Goal: Transaction & Acquisition: Purchase product/service

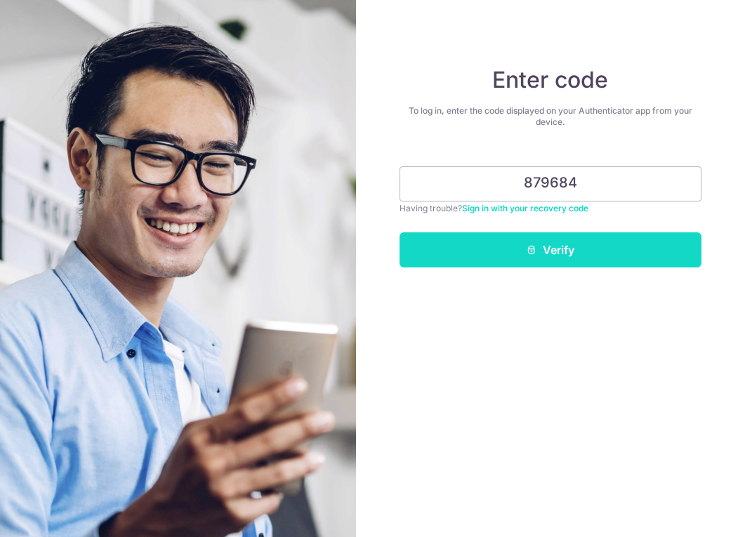
type input "879684"
click at [571, 253] on button "Verify" at bounding box center [550, 249] width 302 height 35
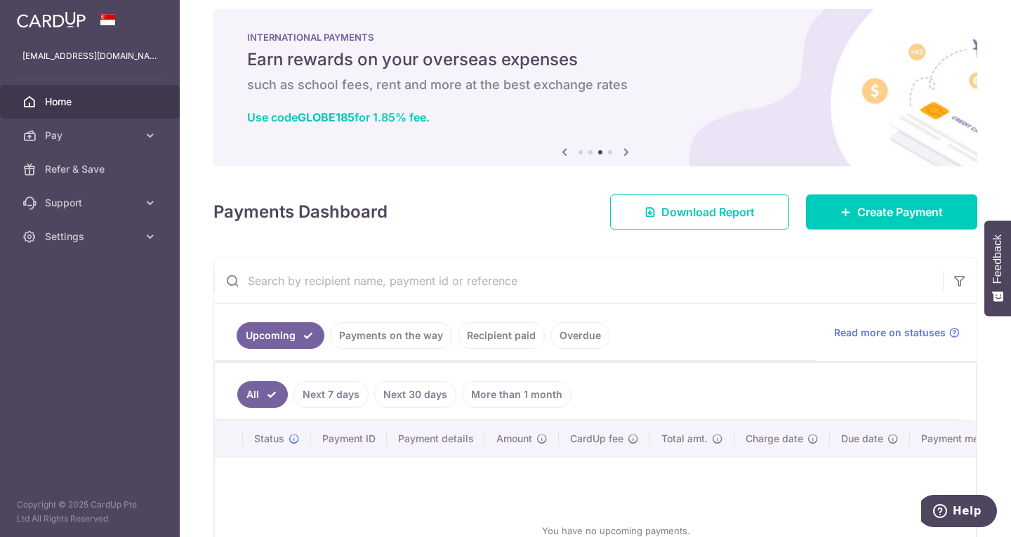
scroll to position [13, 0]
click at [744, 211] on span "Create Payment" at bounding box center [900, 212] width 86 height 17
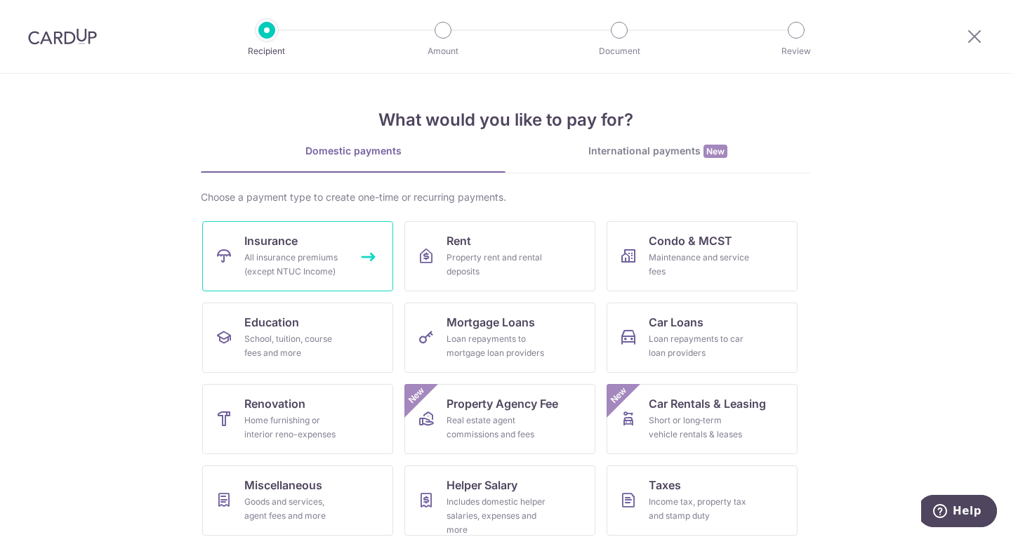
click at [286, 253] on div "All insurance premiums (except NTUC Income)" at bounding box center [294, 265] width 101 height 28
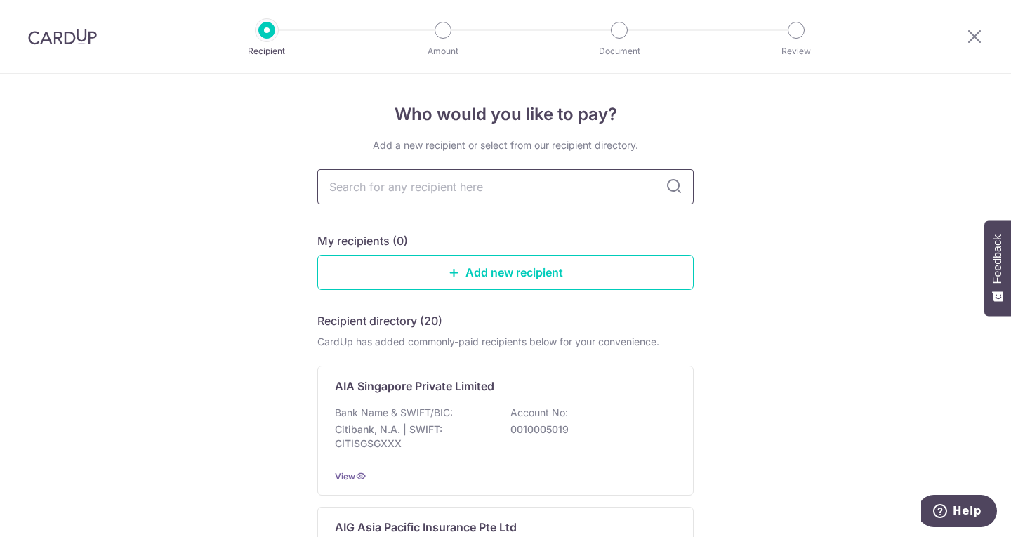
click at [454, 190] on input "text" at bounding box center [505, 186] width 376 height 35
type input "phili"
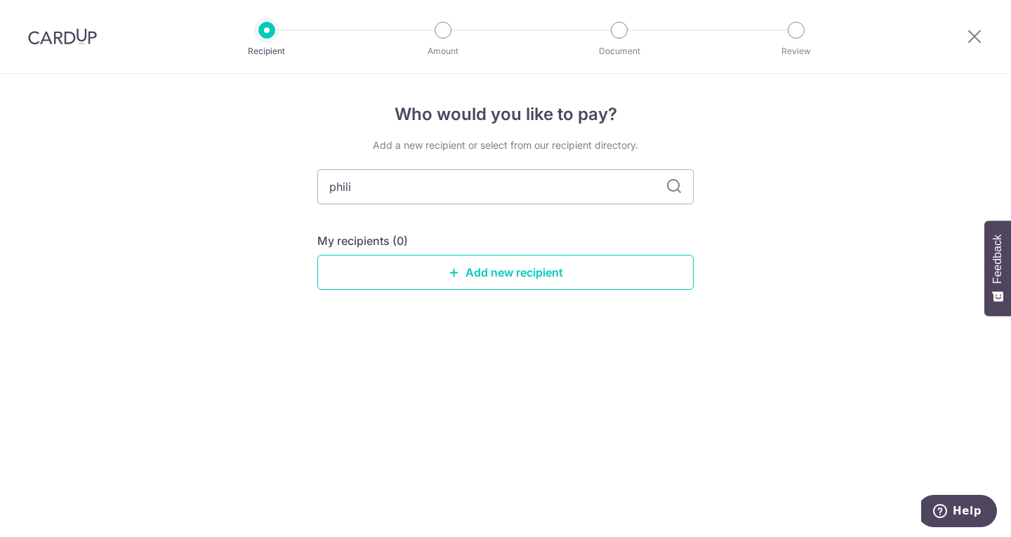
type input "philip"
type input "philip Securities"
type input "philip Securities Pte Ltd"
click at [666, 187] on icon at bounding box center [673, 186] width 17 height 17
click at [672, 187] on icon at bounding box center [673, 186] width 17 height 17
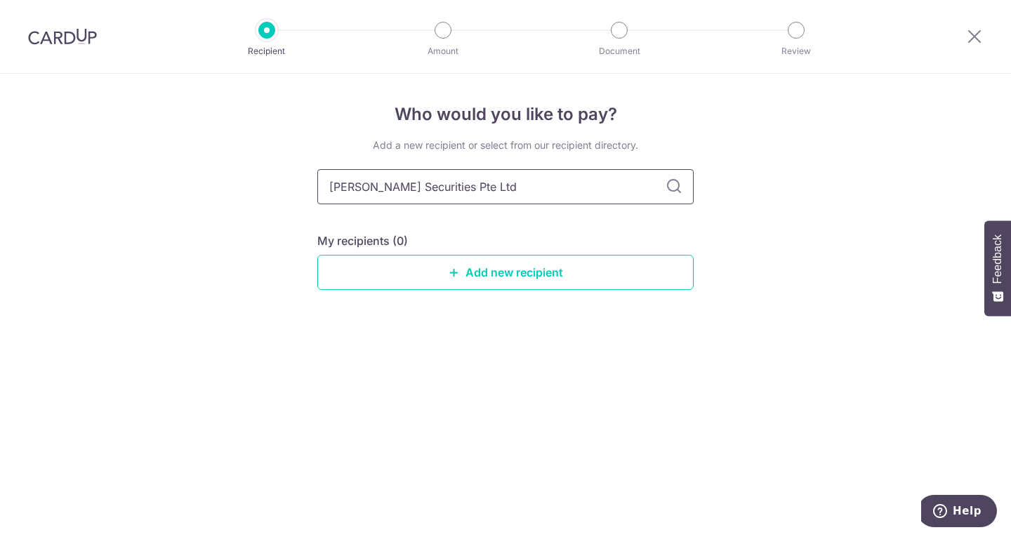
click at [497, 185] on input "philip Securities Pte Ltd" at bounding box center [505, 186] width 376 height 35
click at [496, 267] on link "Add new recipient" at bounding box center [505, 272] width 376 height 35
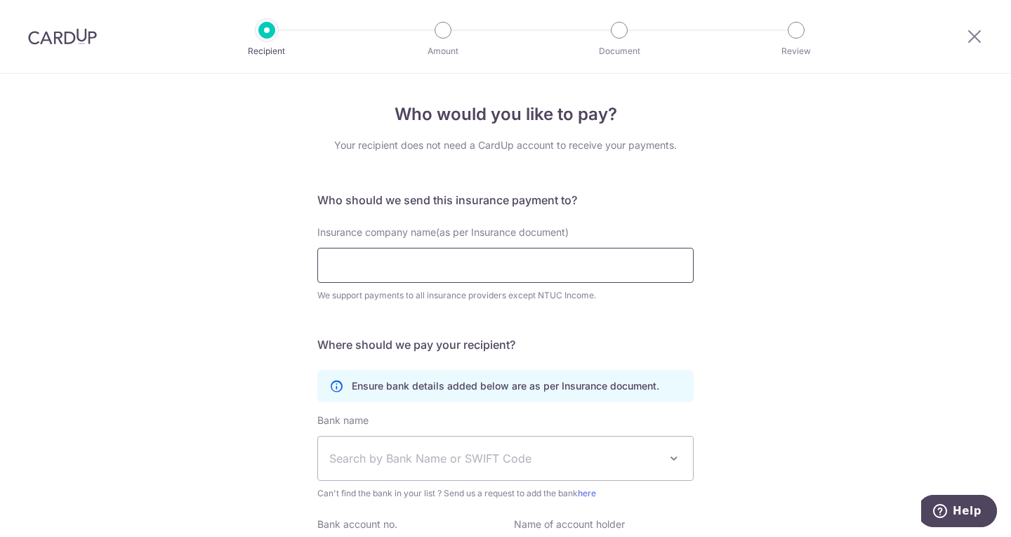
click at [597, 263] on input "Insurance company name(as per Insurance document)" at bounding box center [505, 265] width 376 height 35
click at [799, 300] on div "Who would you like to pay? Your recipient does not need a CardUp account to rec…" at bounding box center [505, 380] width 1011 height 613
click at [432, 261] on input "Insurance company name(as per Insurance document)" at bounding box center [505, 265] width 376 height 35
type input "Philip Securities Pte Ltd"
click at [825, 341] on div "Who would you like to pay? Your recipient does not need a CardUp account to rec…" at bounding box center [505, 380] width 1011 height 613
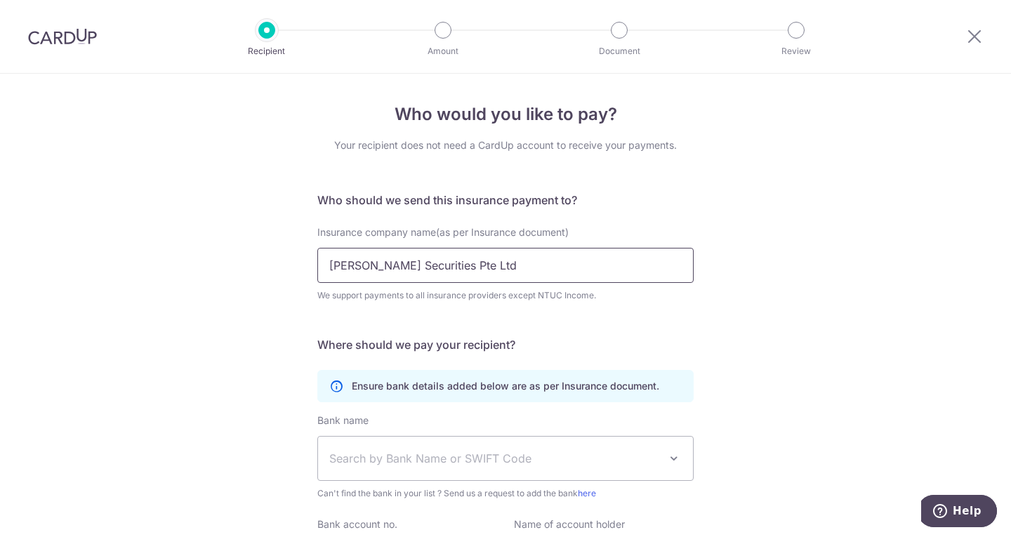
drag, startPoint x: 467, startPoint y: 266, endPoint x: 234, endPoint y: 293, distance: 233.9
click at [234, 293] on div "Who would you like to pay? Your recipient does not need a CardUp account to rec…" at bounding box center [505, 380] width 1011 height 613
click at [361, 264] on input "Manual Life" at bounding box center [505, 265] width 376 height 35
click at [399, 270] on input "Manulife" at bounding box center [505, 265] width 376 height 35
type input "Manulife"
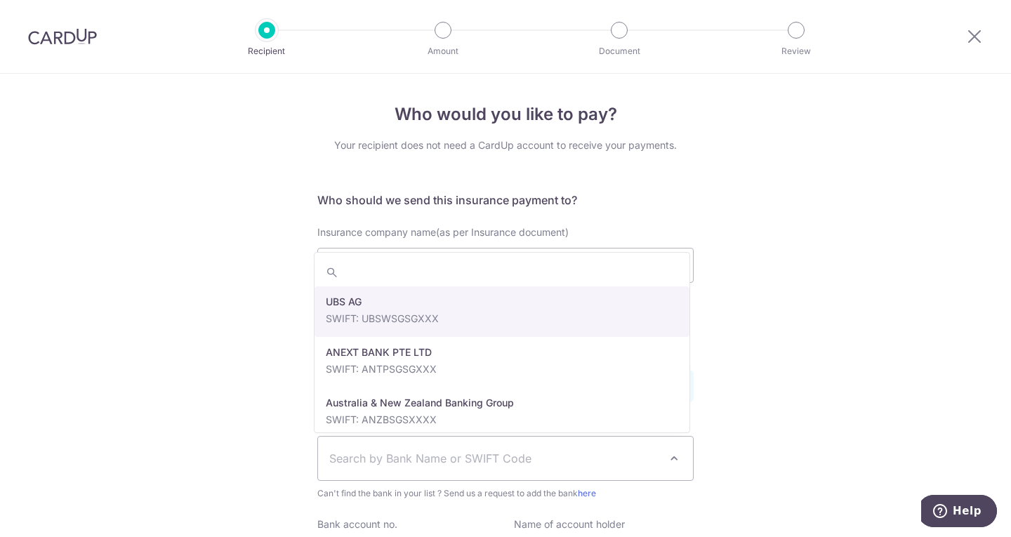
click at [422, 456] on span "Search by Bank Name or SWIFT Code" at bounding box center [494, 458] width 330 height 17
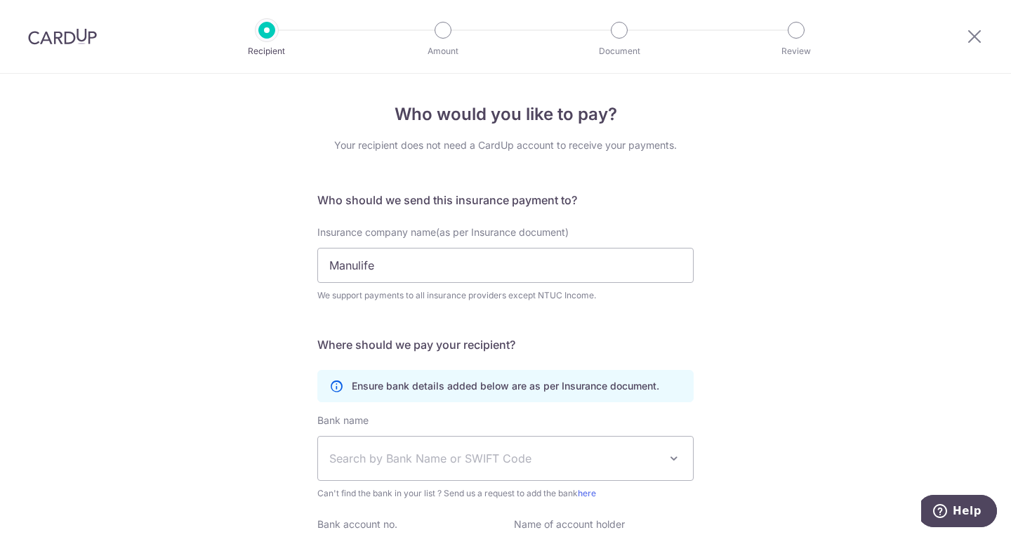
click at [889, 371] on div "Who would you like to pay? Your recipient does not need a CardUp account to rec…" at bounding box center [505, 380] width 1011 height 613
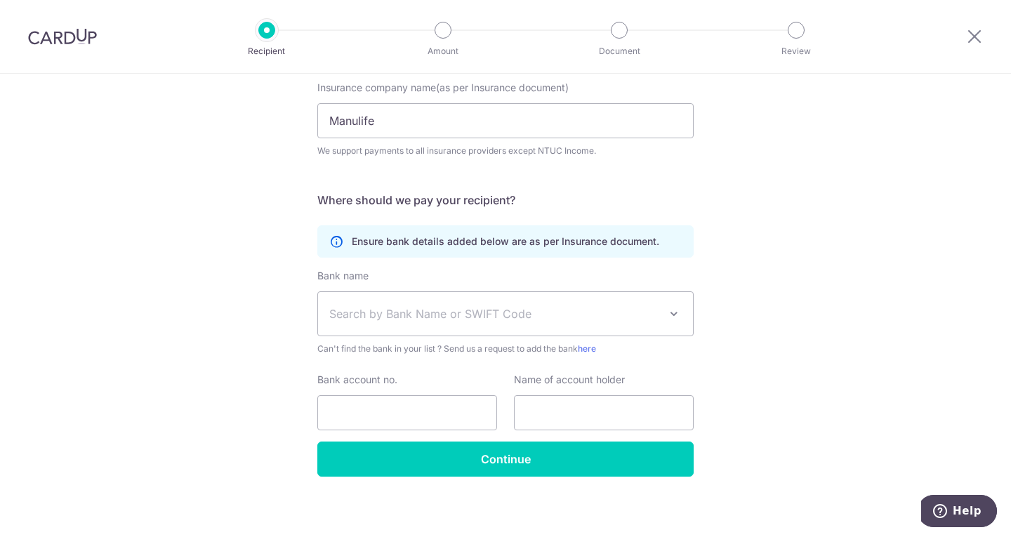
scroll to position [150, 0]
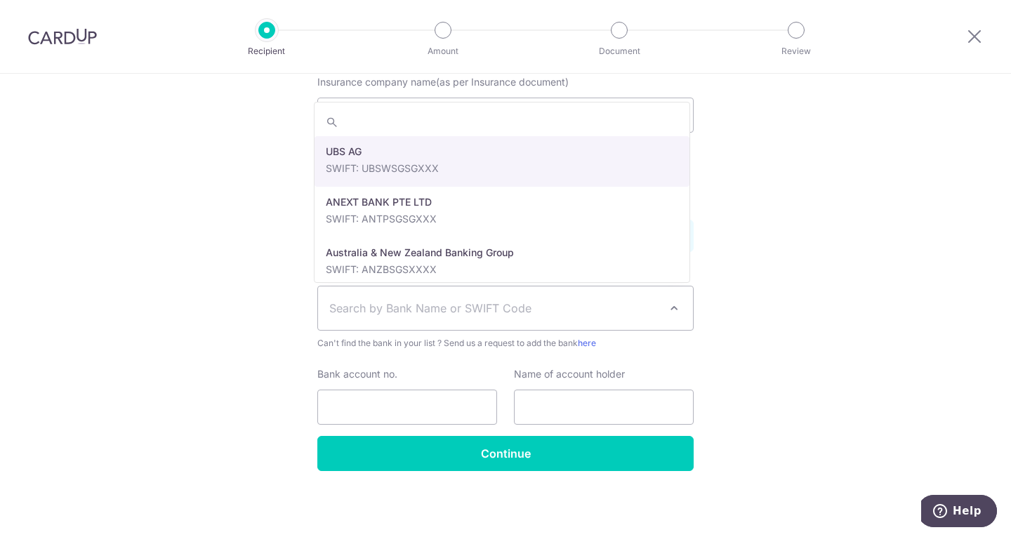
click at [486, 286] on span "Search by Bank Name or SWIFT Code" at bounding box center [505, 308] width 376 height 45
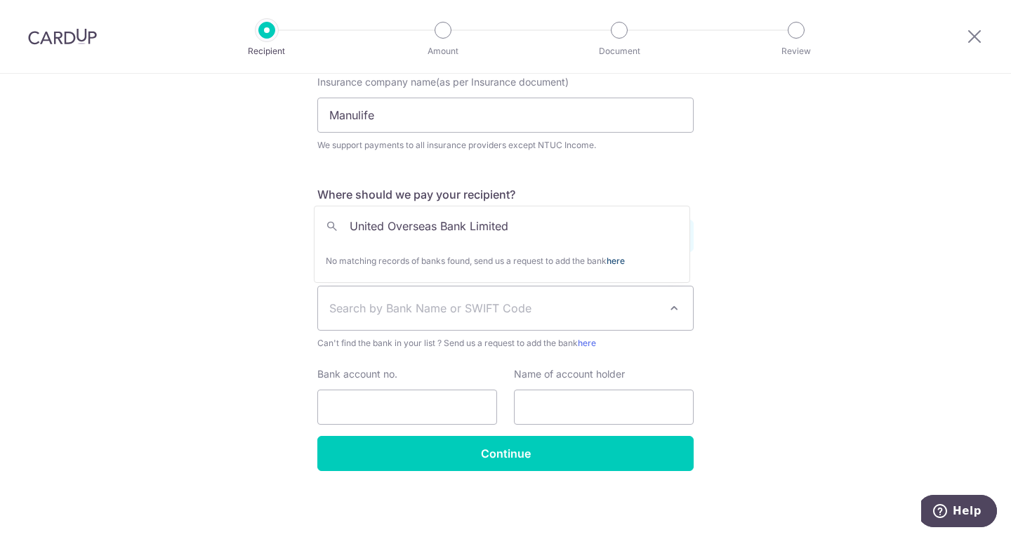
type input "United Overseas Bank Limited"
click at [625, 262] on link "here" at bounding box center [615, 260] width 18 height 11
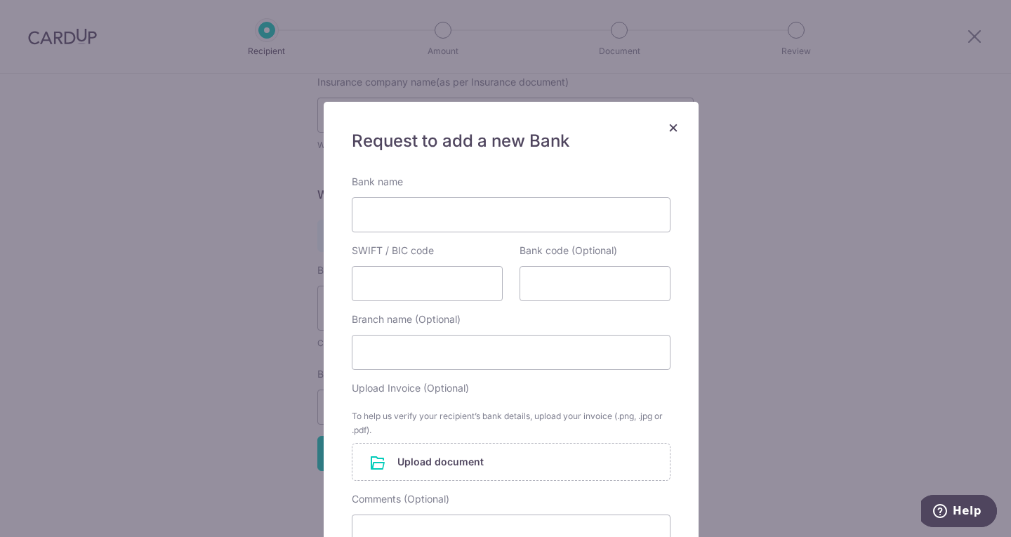
click at [668, 124] on span "×" at bounding box center [672, 127] width 11 height 20
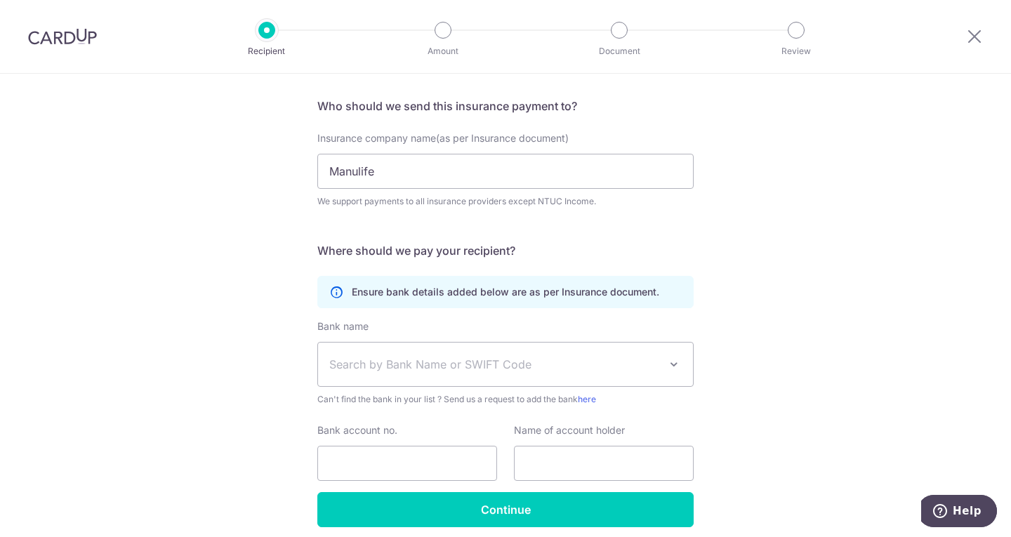
scroll to position [94, 0]
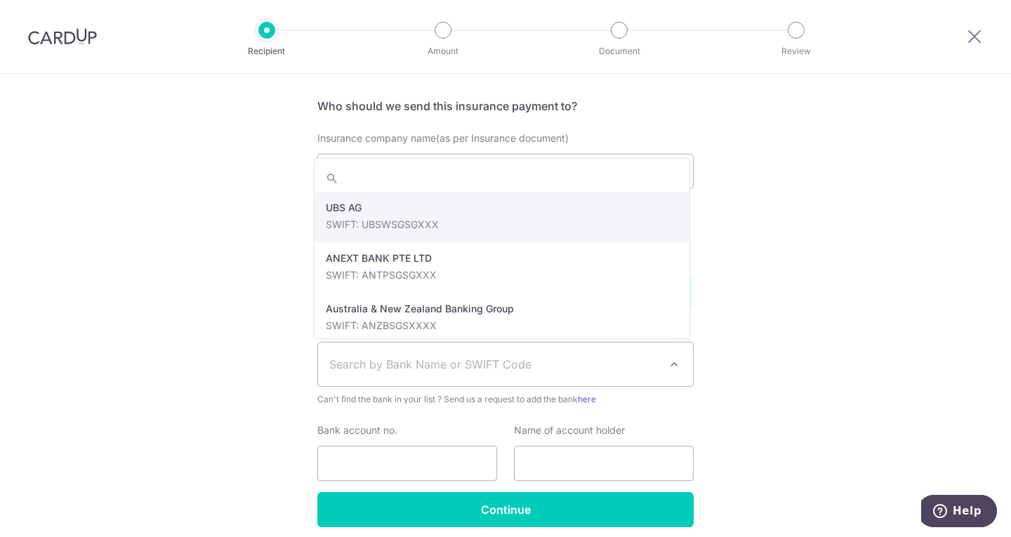
click at [366, 364] on span "Search by Bank Name or SWIFT Code" at bounding box center [494, 364] width 330 height 17
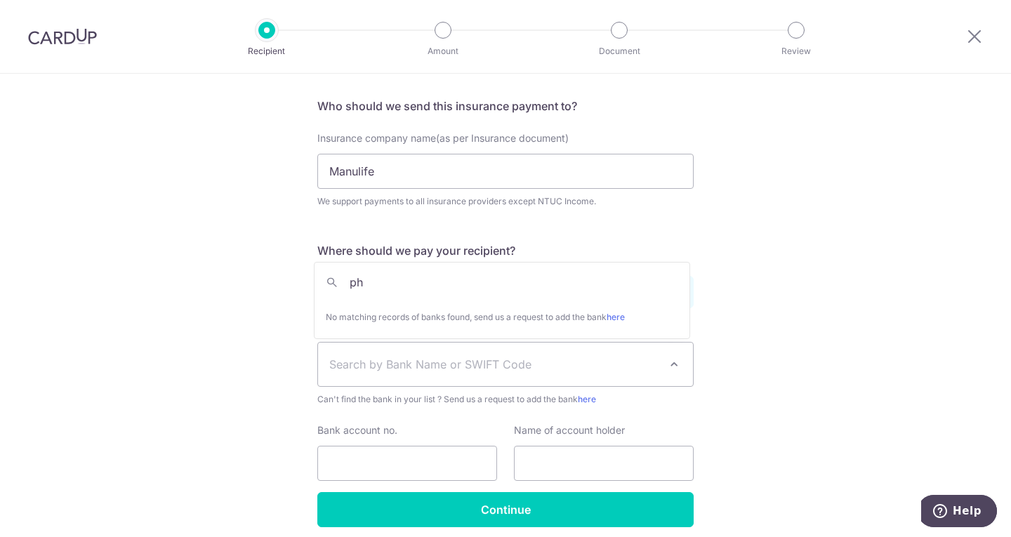
type input "p"
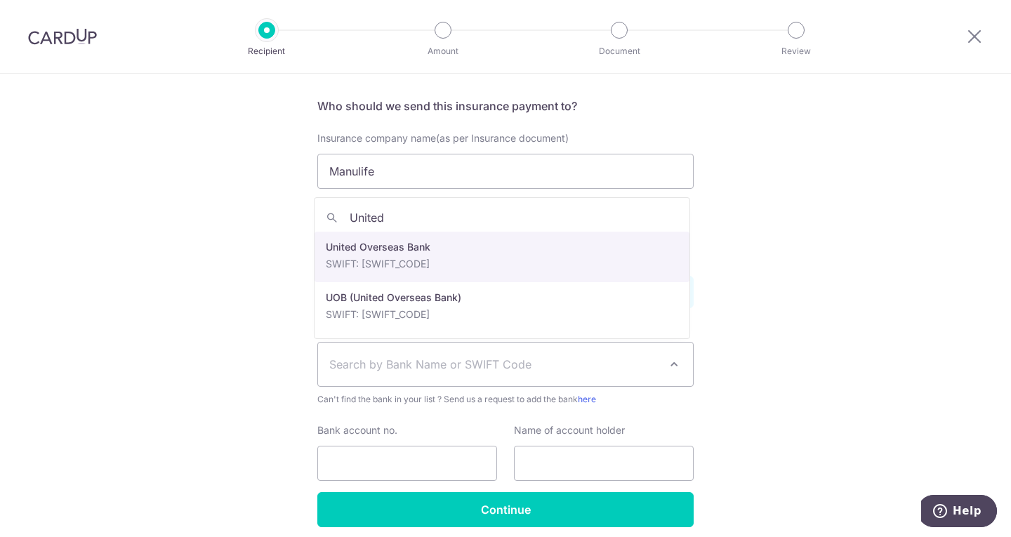
type input "United"
select select "23668"
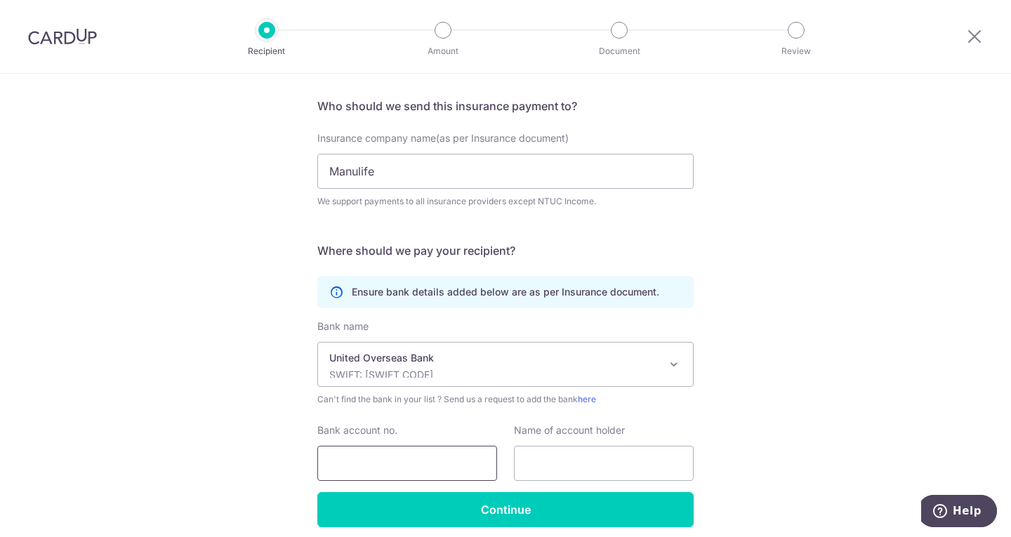
click at [408, 467] on input "Bank account no." at bounding box center [407, 463] width 180 height 35
click at [844, 404] on div "Who would you like to pay? Your recipient does not need a CardUp account to rec…" at bounding box center [505, 286] width 1011 height 613
click at [345, 460] on input "Bank account no." at bounding box center [407, 463] width 180 height 35
type input "4513114936"
click at [597, 460] on input "text" at bounding box center [604, 463] width 180 height 35
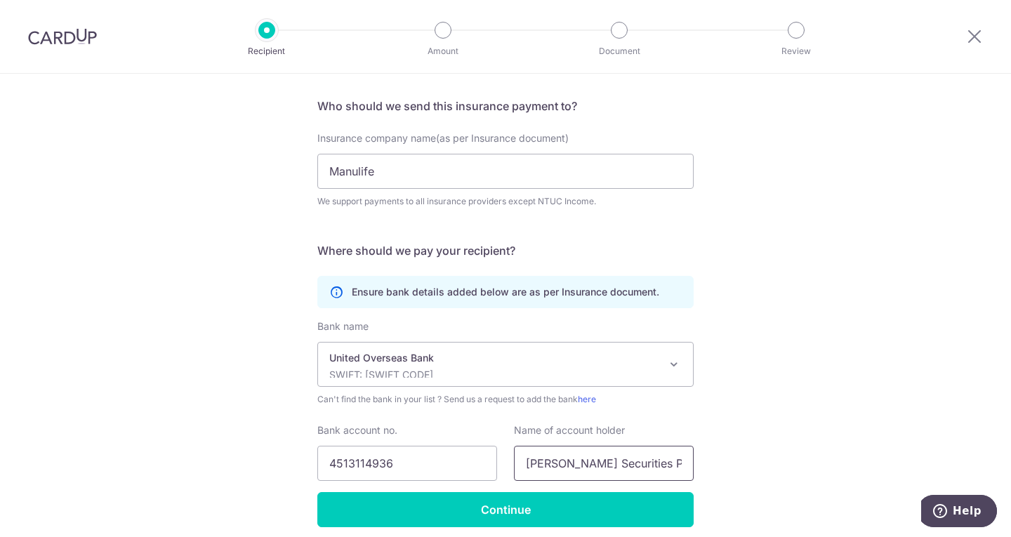
scroll to position [150, 0]
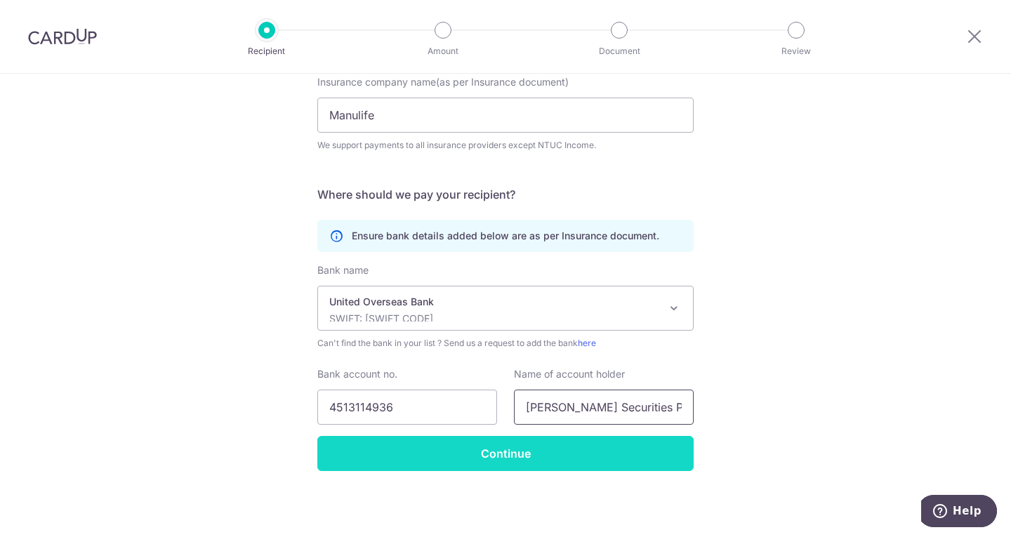
type input "Philip Securities Pte Ltd"
click at [500, 459] on input "Continue" at bounding box center [505, 453] width 376 height 35
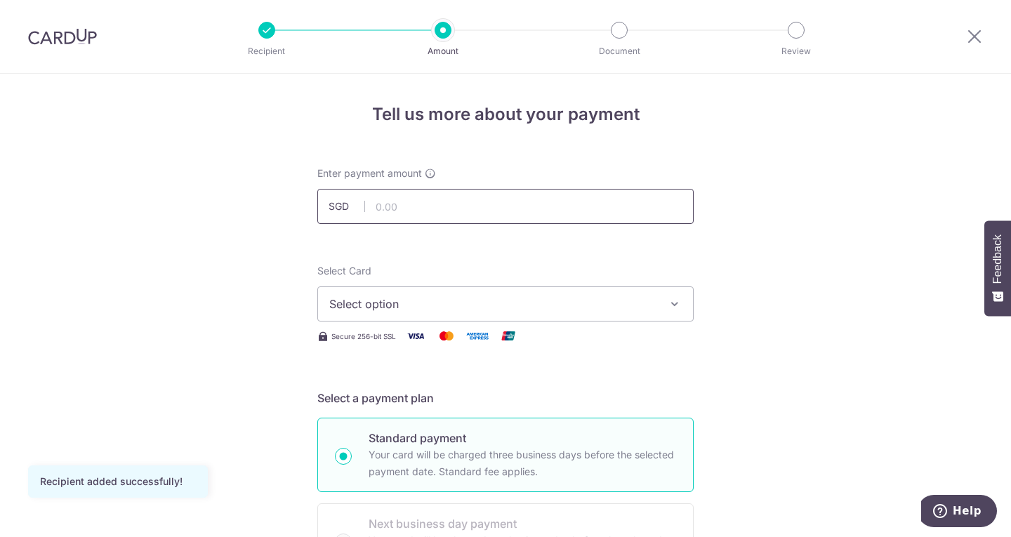
click at [478, 204] on input "text" at bounding box center [505, 206] width 376 height 35
type input "20,000.00"
click at [660, 305] on button "Select option" at bounding box center [505, 303] width 376 height 35
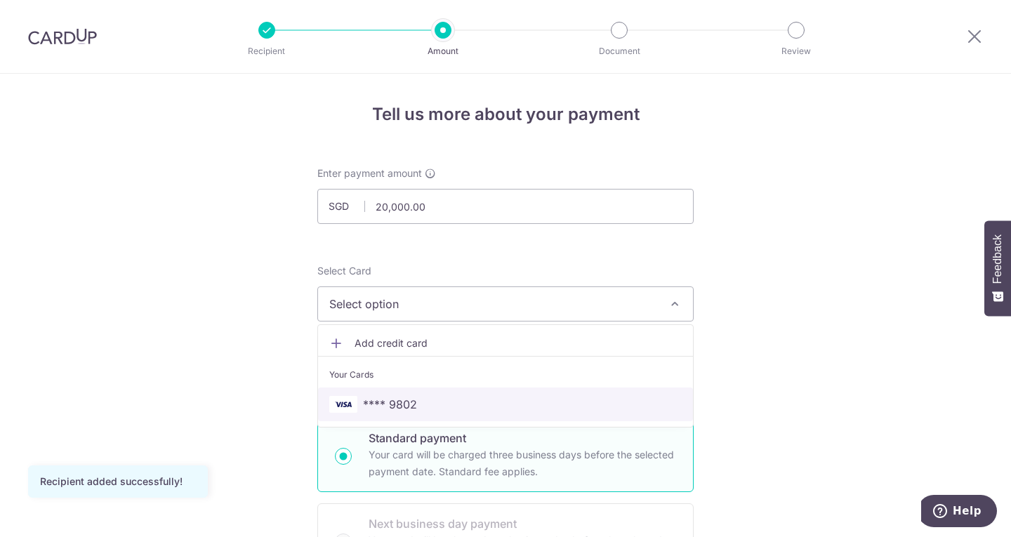
click at [400, 408] on span "**** 9802" at bounding box center [390, 404] width 54 height 17
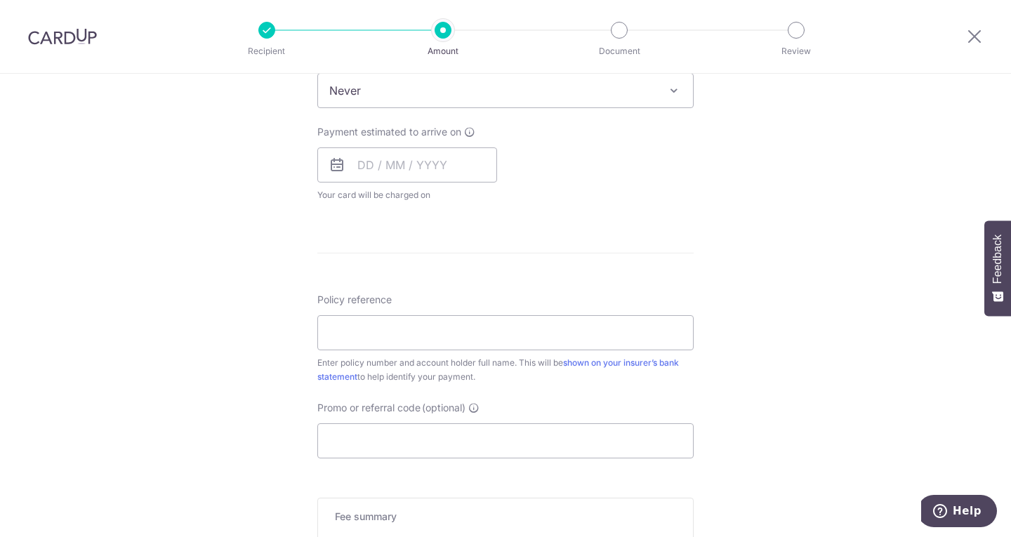
scroll to position [630, 0]
click at [468, 127] on icon at bounding box center [469, 129] width 11 height 11
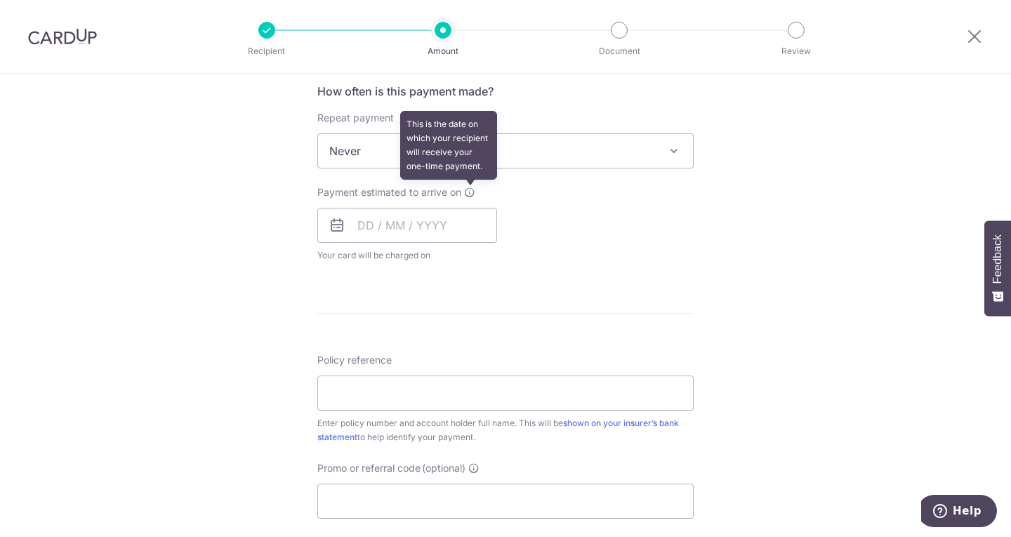
scroll to position [571, 0]
click at [674, 219] on div "Payment estimated to arrive on This is the date on which your recipient will re…" at bounding box center [505, 220] width 393 height 77
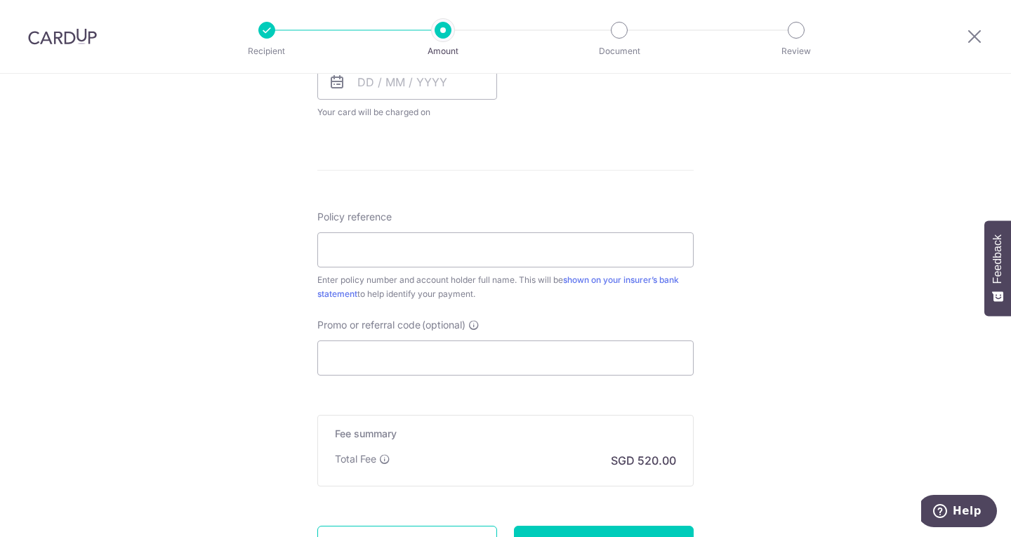
scroll to position [712, 0]
click at [632, 251] on input "Policy reference" at bounding box center [505, 249] width 376 height 35
type input "iFunds Account No. 1289994"
click at [563, 356] on input "Promo or referral code (optional)" at bounding box center [505, 357] width 376 height 35
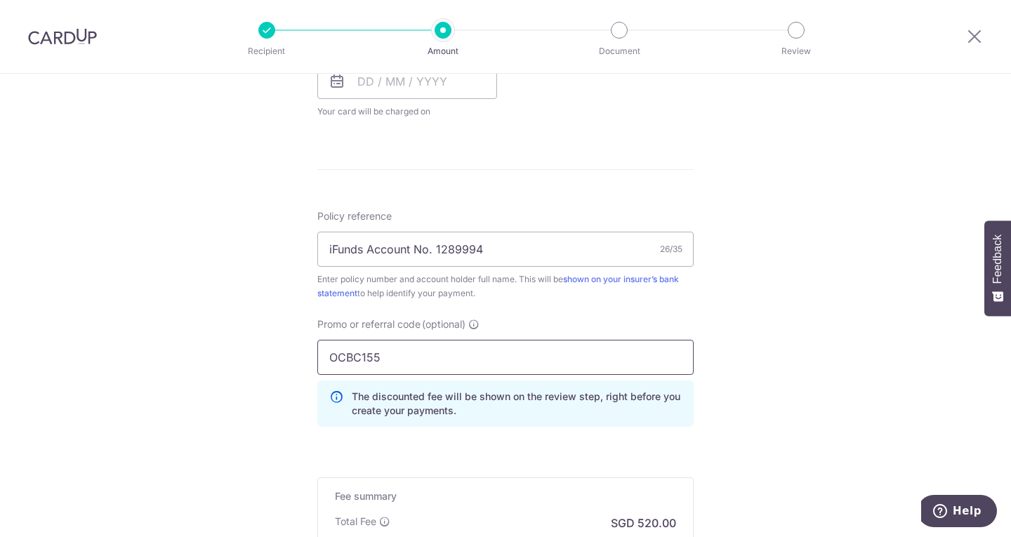
type input "OCBC155"
click at [837, 380] on div "Tell us more about your payment Enter payment amount SGD 20,000.00 20000.00 Rec…" at bounding box center [505, 45] width 1011 height 1367
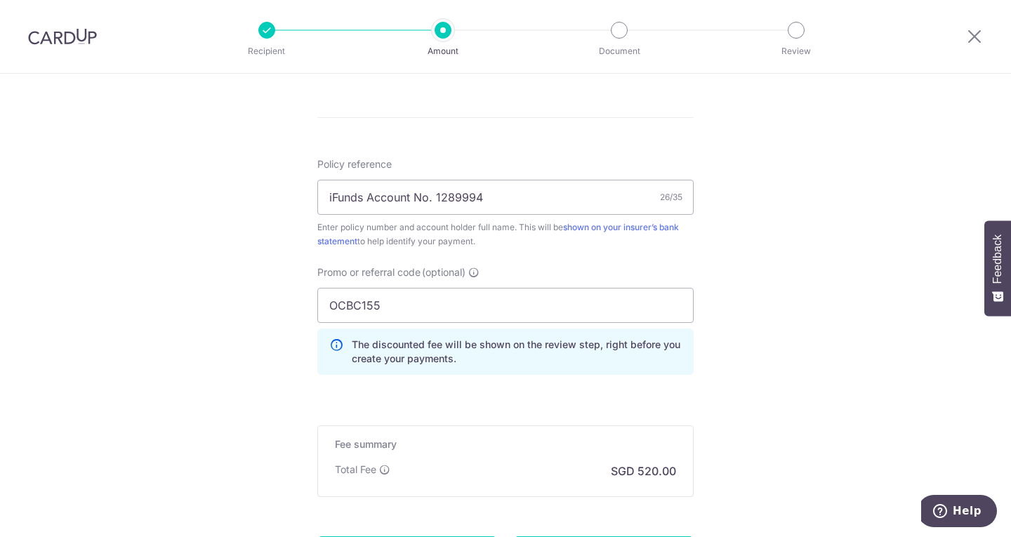
scroll to position [769, 0]
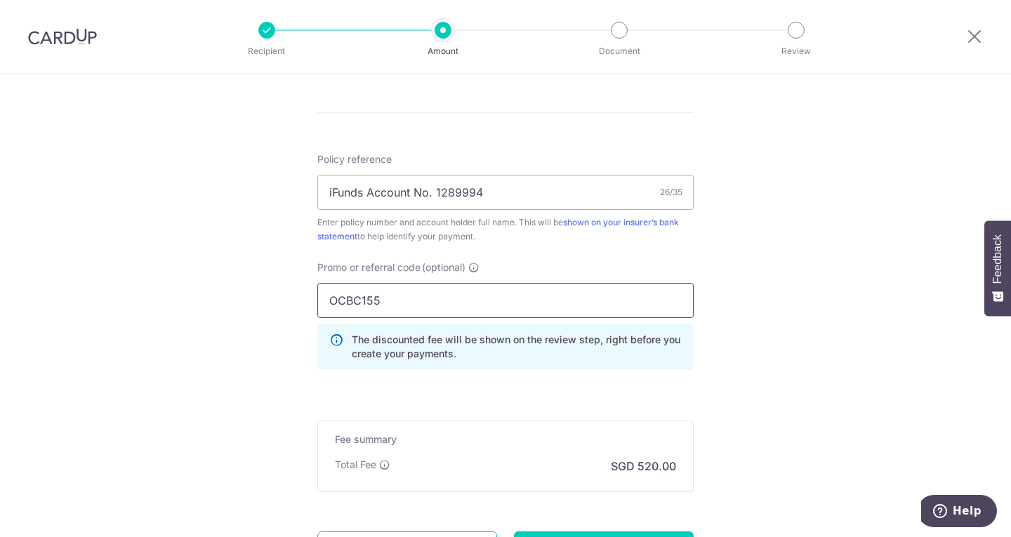
click at [561, 306] on input "OCBC155" at bounding box center [505, 300] width 376 height 35
click at [543, 461] on div "Total Fee SGD 520.00" at bounding box center [505, 466] width 341 height 17
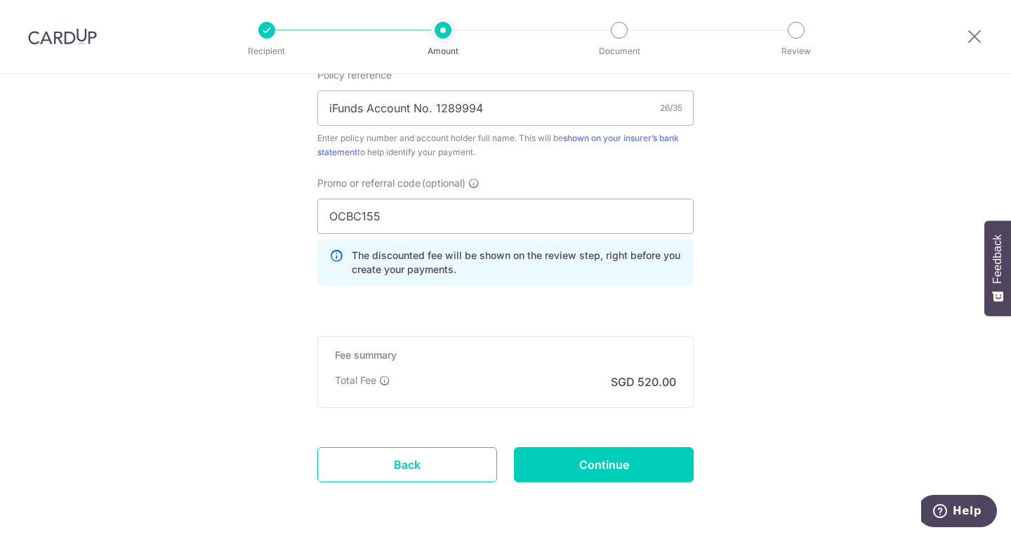
scroll to position [903, 0]
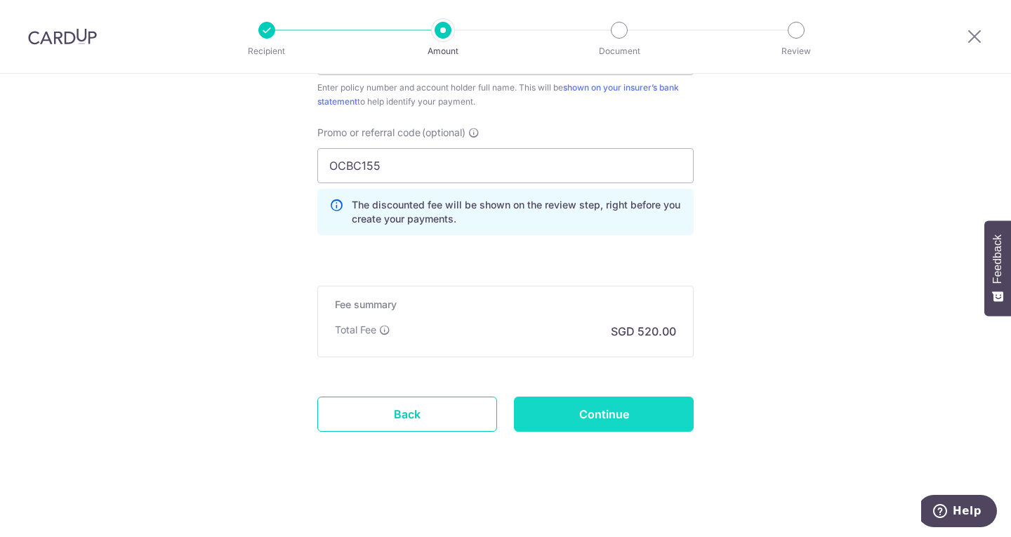
click at [604, 415] on input "Continue" at bounding box center [604, 414] width 180 height 35
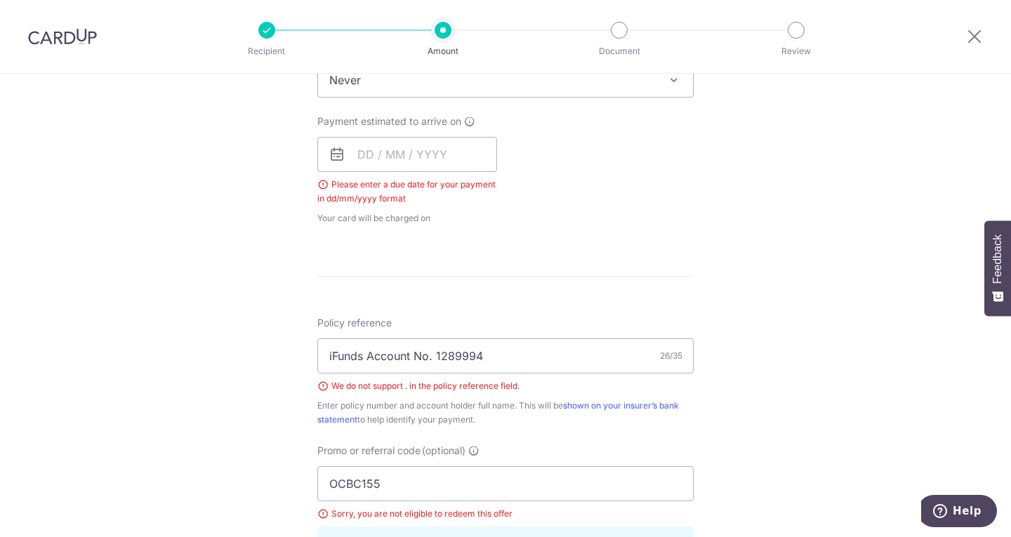
scroll to position [639, 0]
click at [434, 354] on input "iFunds Account No. 1289994" at bounding box center [505, 355] width 376 height 35
type input "iFunds Account No 1289994"
click at [390, 155] on input "text" at bounding box center [407, 154] width 180 height 35
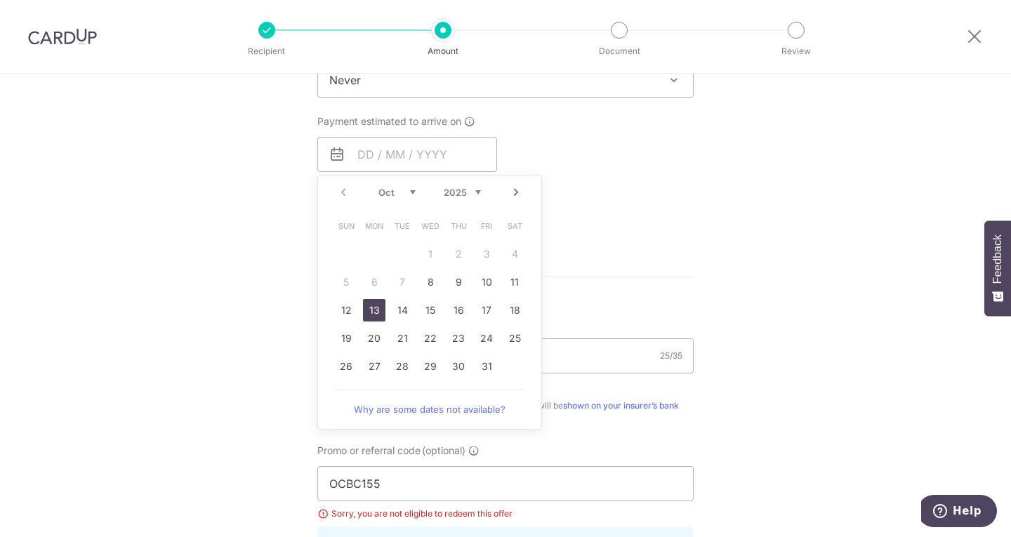
click at [373, 316] on link "13" at bounding box center [374, 310] width 22 height 22
type input "[DATE]"
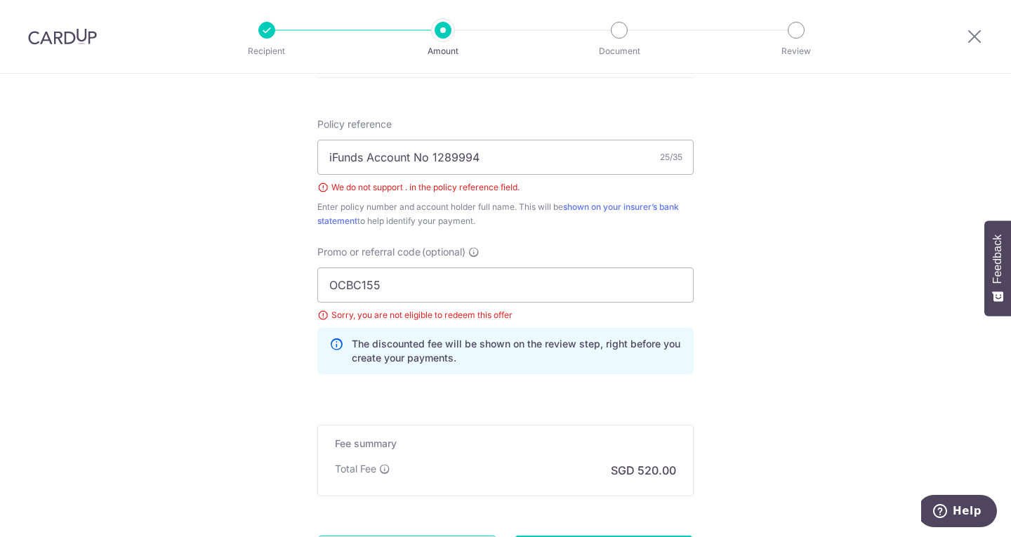
scroll to position [862, 0]
click at [604, 281] on input "OCBC155" at bounding box center [505, 284] width 376 height 35
drag, startPoint x: 390, startPoint y: 288, endPoint x: 213, endPoint y: 288, distance: 176.2
type input "MILELION"
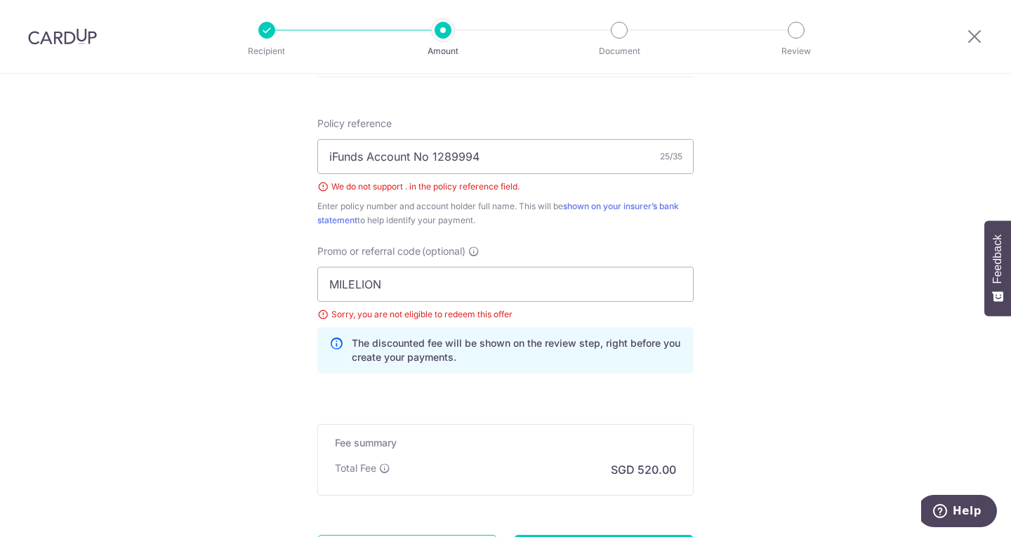
click at [493, 155] on input "iFunds Account No 1289994" at bounding box center [505, 156] width 376 height 35
click at [392, 283] on input "MILELION" at bounding box center [505, 284] width 376 height 35
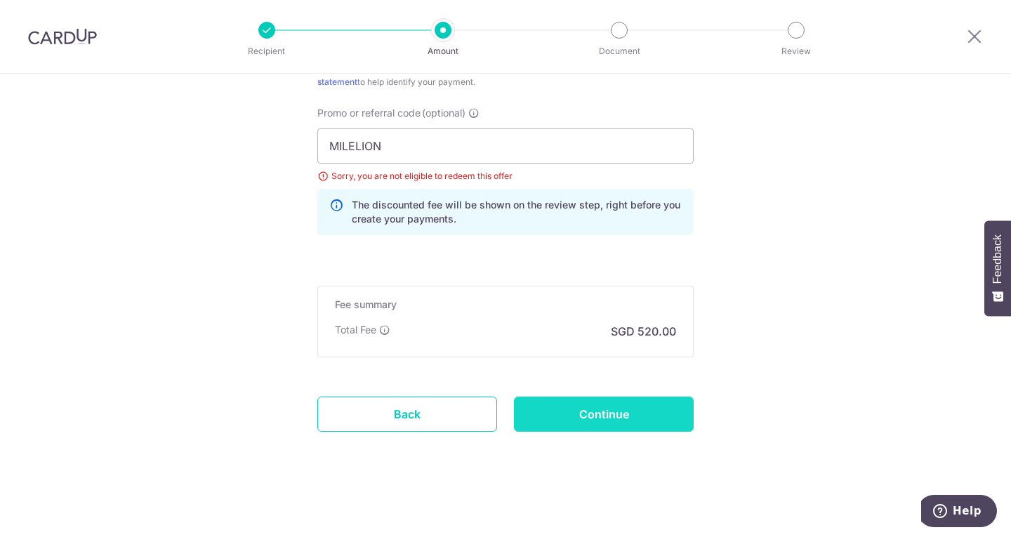
click at [623, 408] on input "Continue" at bounding box center [604, 414] width 180 height 35
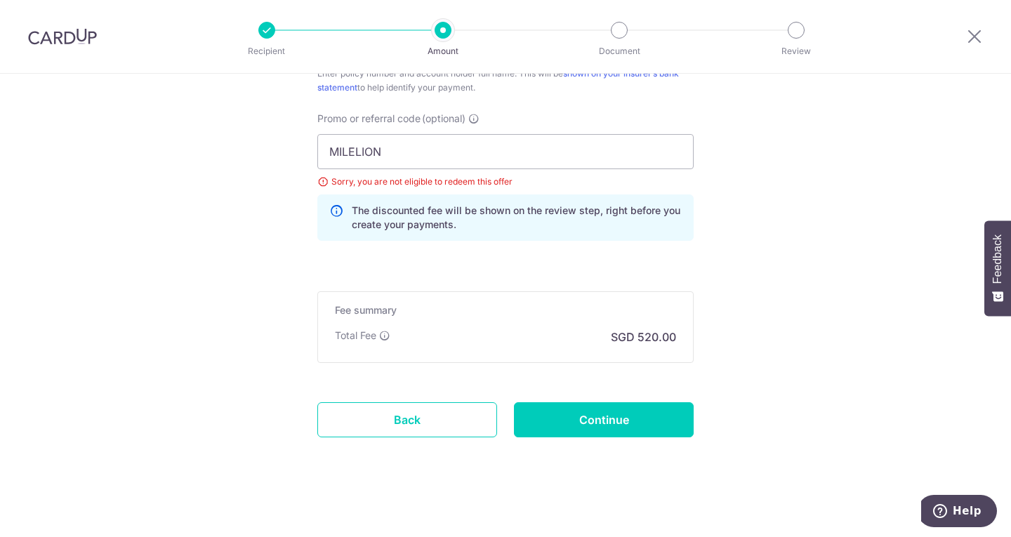
scroll to position [981, 0]
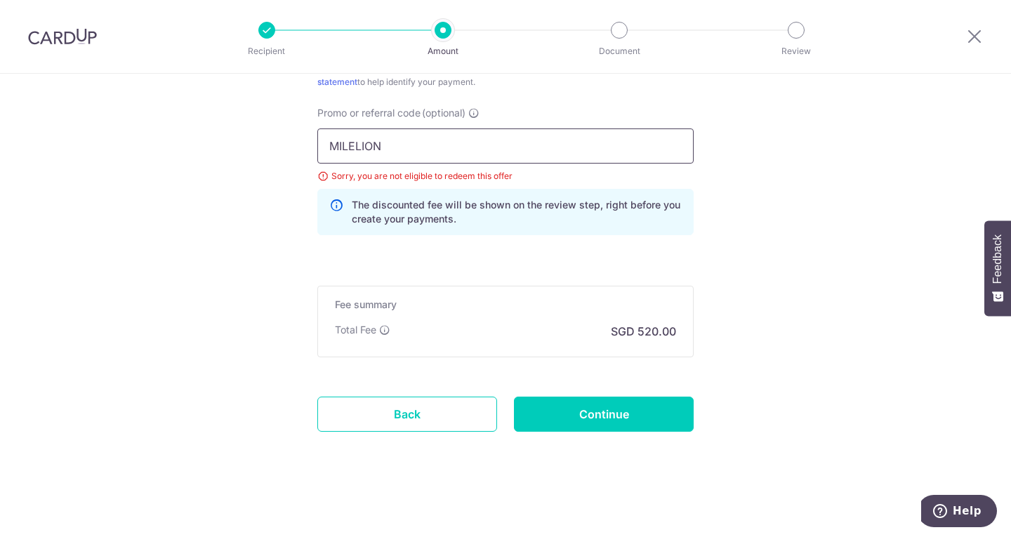
drag, startPoint x: 420, startPoint y: 161, endPoint x: 266, endPoint y: 153, distance: 153.9
type input "OCBC18"
click at [412, 319] on div "Fee summary Base fee $ 520.00 Extend fee Next-day fee Total Fee SGD 520.00" at bounding box center [505, 322] width 376 height 72
click at [660, 422] on input "Continue" at bounding box center [604, 414] width 180 height 35
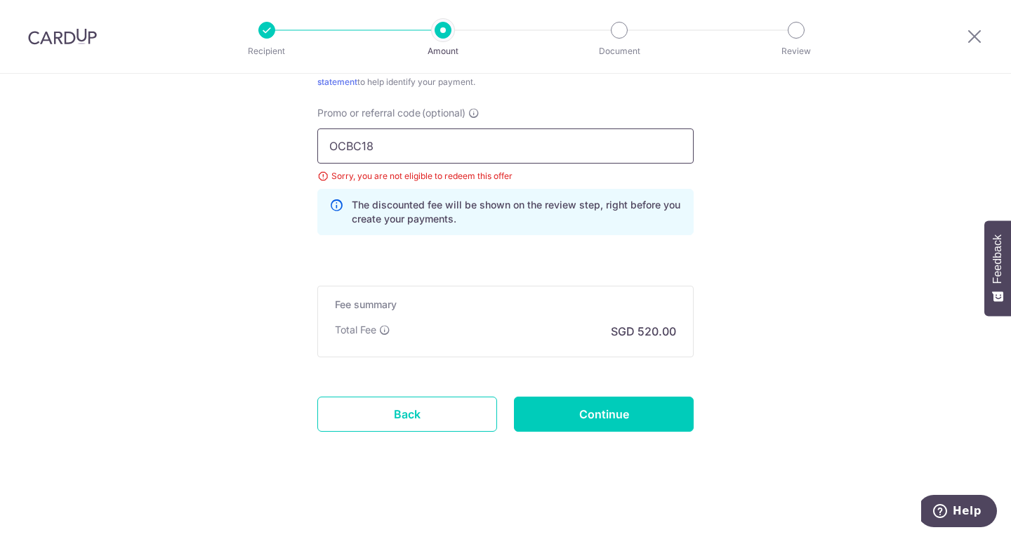
click at [424, 145] on input "OCBC18" at bounding box center [505, 145] width 376 height 35
type input "O"
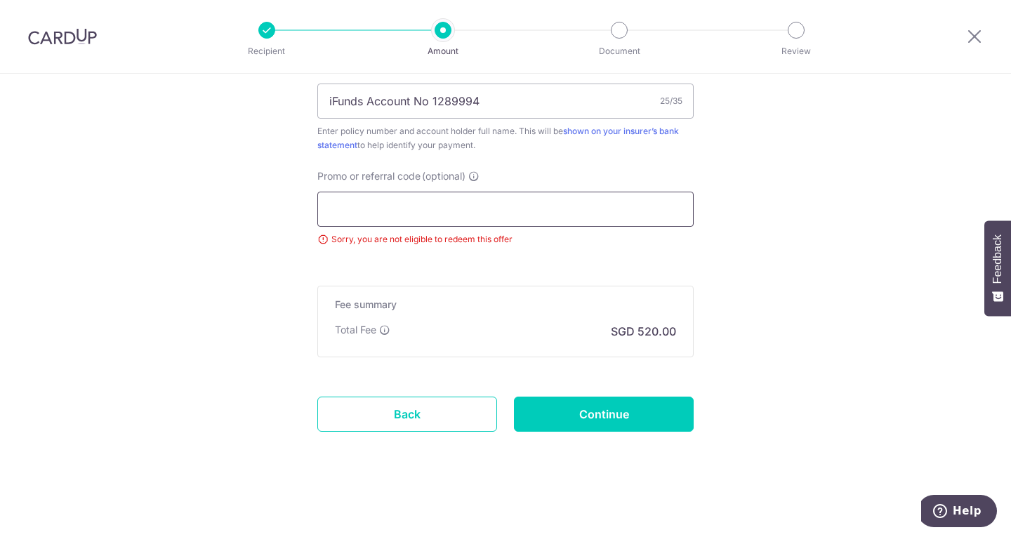
click at [477, 211] on input "Promo or referral code (optional)" at bounding box center [505, 209] width 376 height 35
paste input "OCBC195"
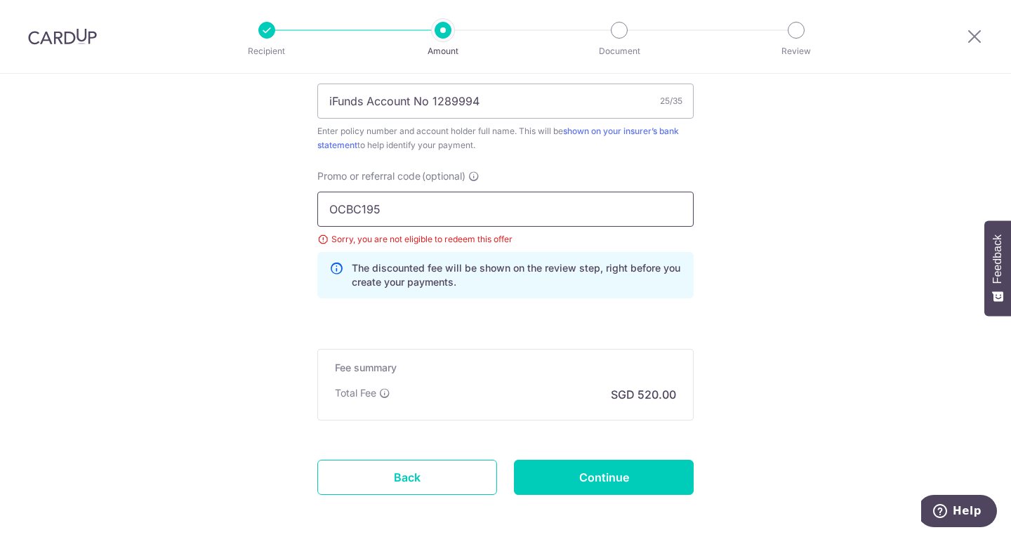
scroll to position [981, 0]
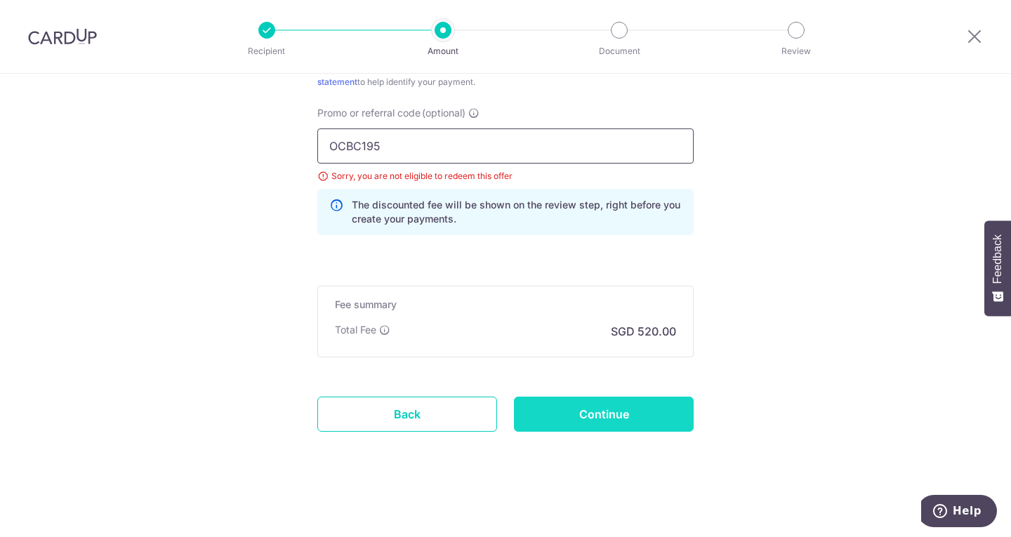
type input "OCBC195"
click at [611, 412] on input "Continue" at bounding box center [604, 414] width 180 height 35
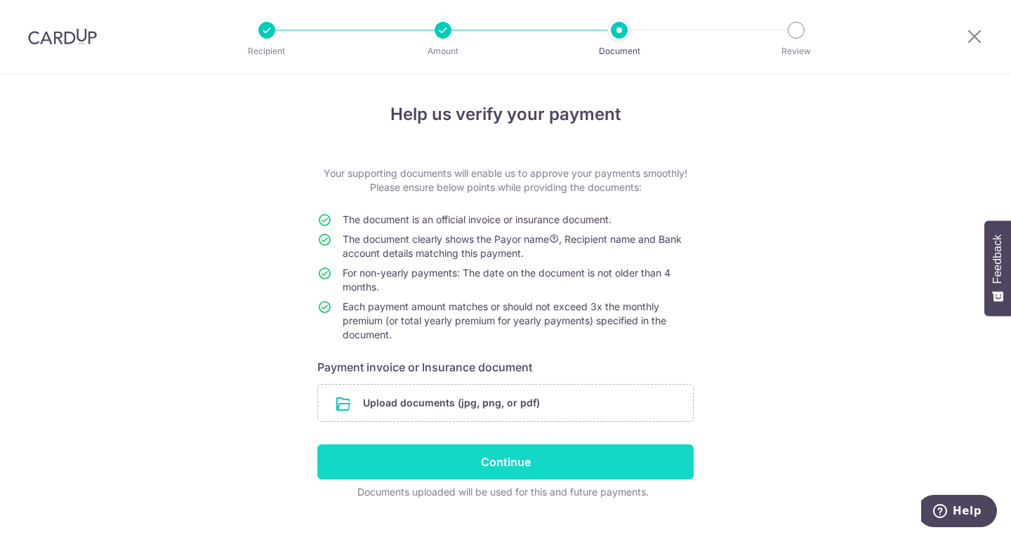
click at [500, 461] on input "Continue" at bounding box center [505, 461] width 376 height 35
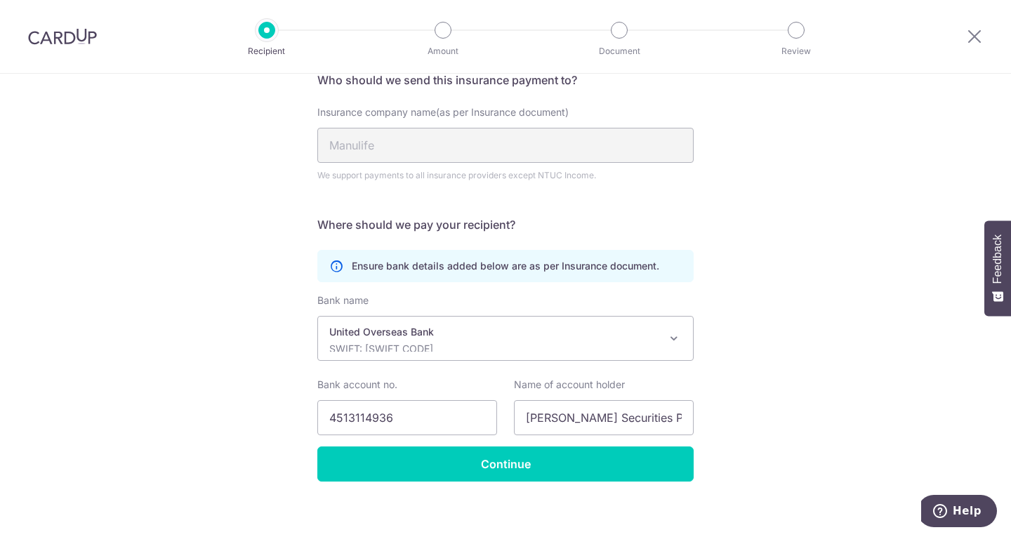
scroll to position [124, 0]
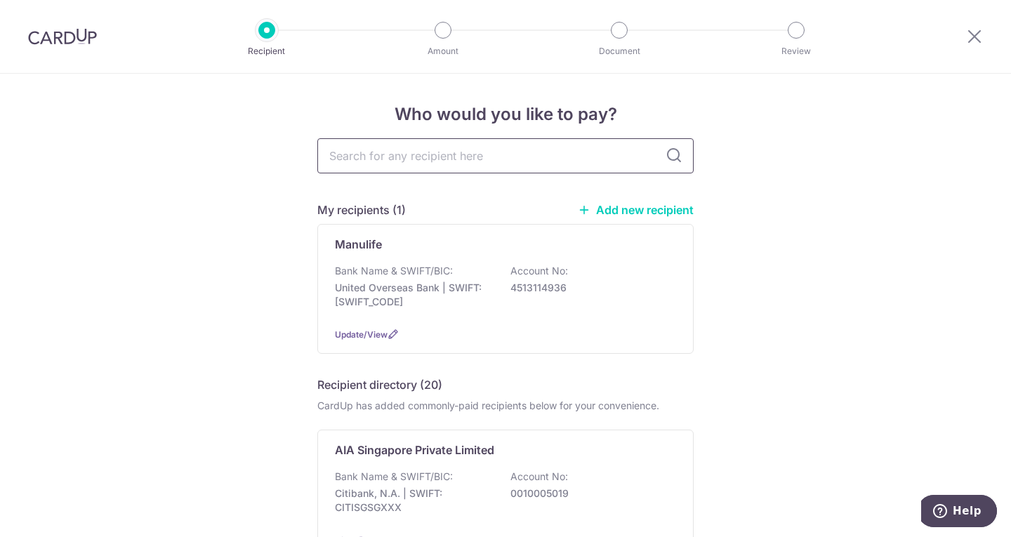
click at [451, 152] on input "text" at bounding box center [505, 155] width 376 height 35
type input "Manulife"
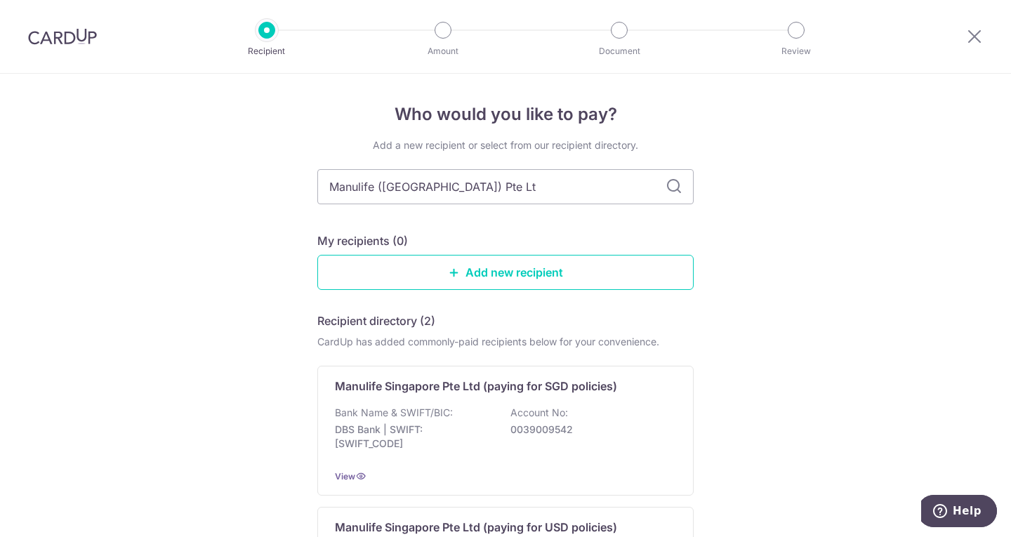
type input "Manulife (Singapore) Pte Ltd"
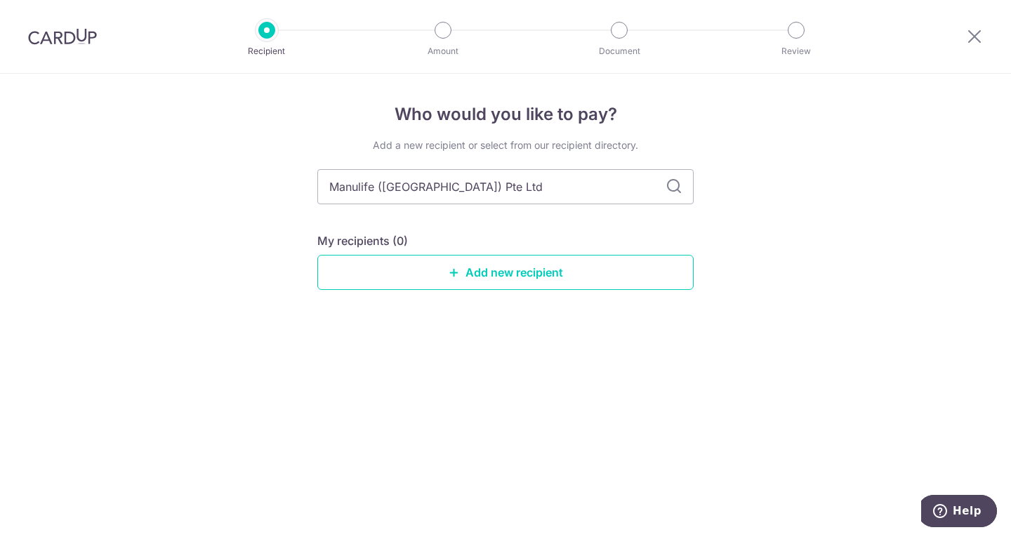
click at [674, 184] on icon at bounding box center [673, 186] width 17 height 17
click at [507, 272] on link "Add new recipient" at bounding box center [505, 272] width 376 height 35
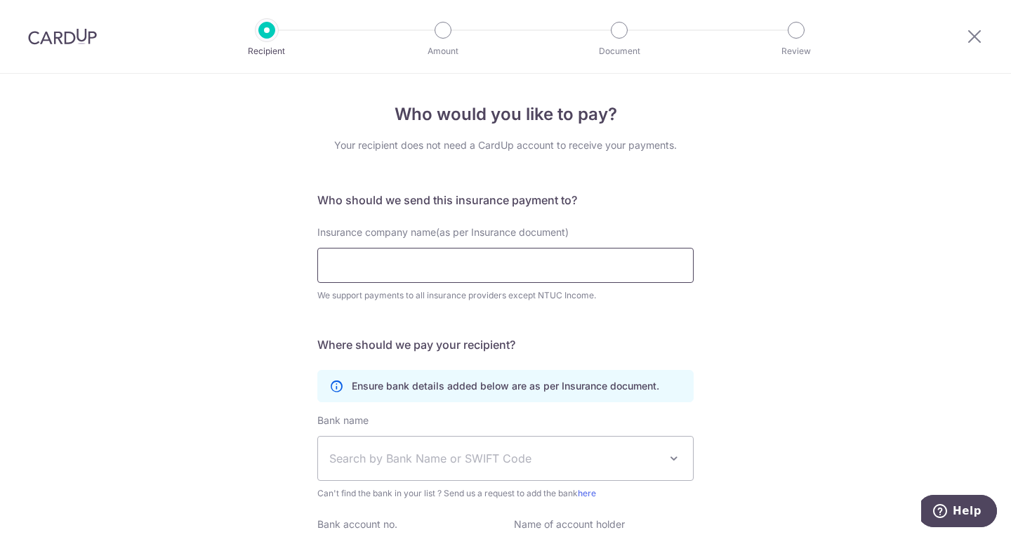
click at [423, 263] on input "Insurance company name(as per Insurance document)" at bounding box center [505, 265] width 376 height 35
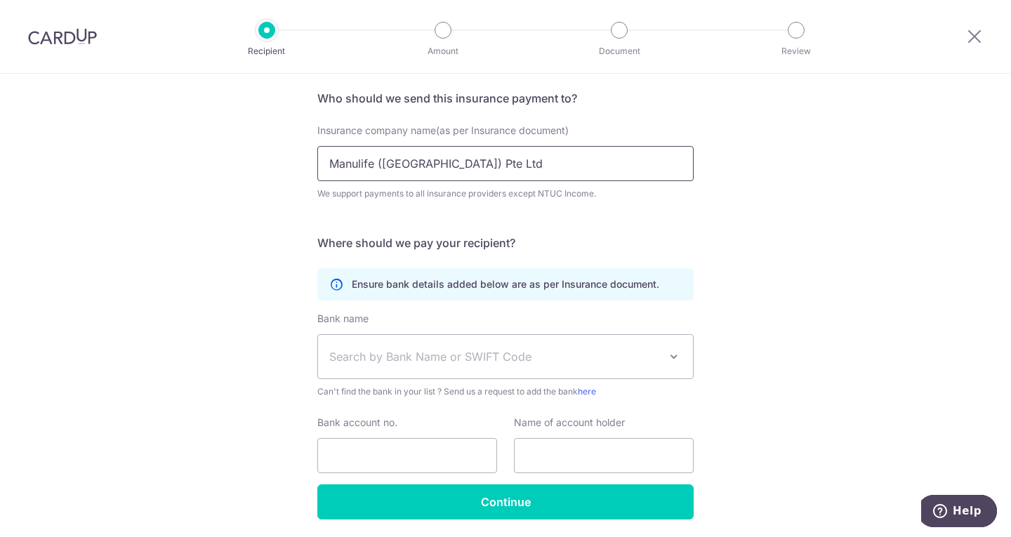
scroll to position [102, 0]
type input "Manulife (Singapore) Pte Ltd"
click at [593, 343] on span "Search by Bank Name or SWIFT Code" at bounding box center [505, 356] width 375 height 44
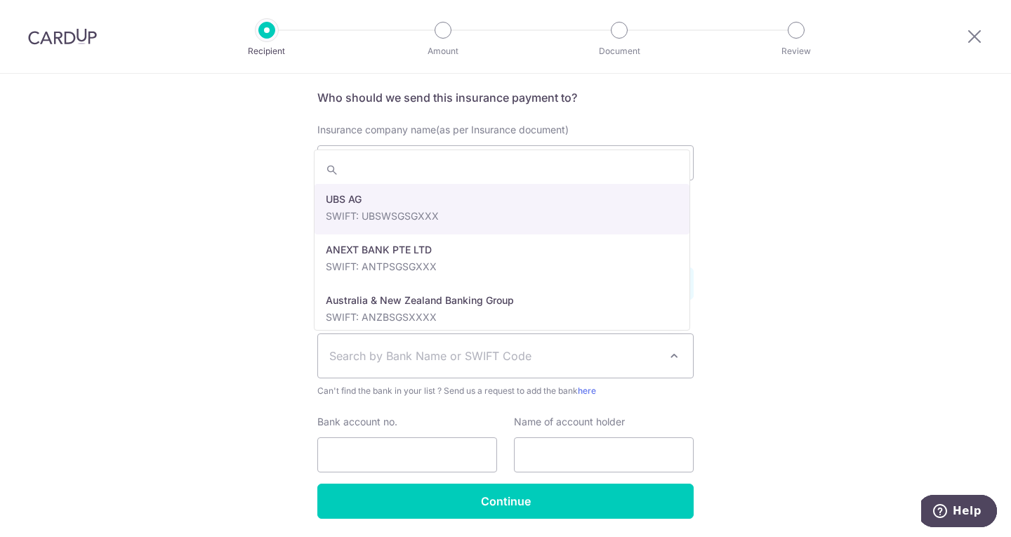
type input "B"
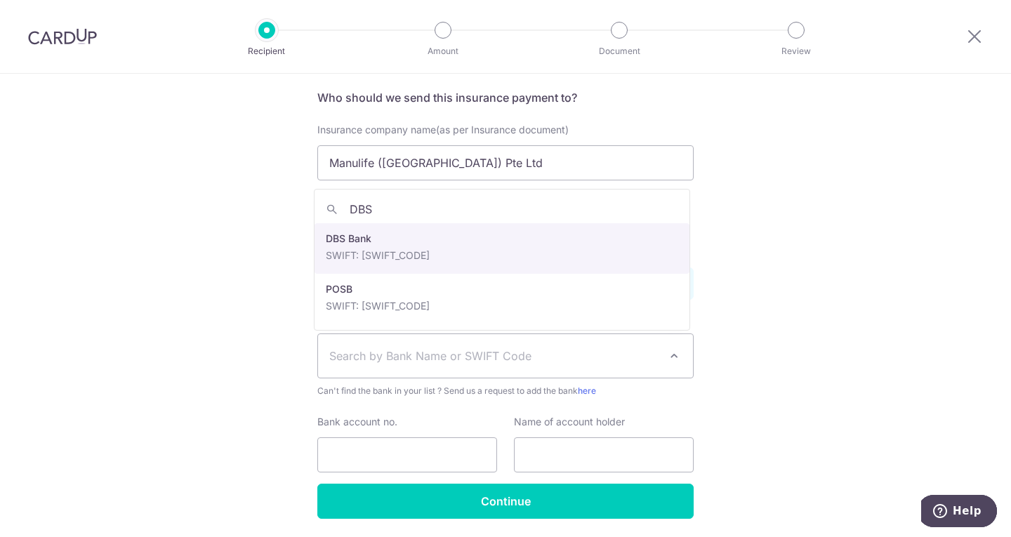
type input "DBS"
select select "6"
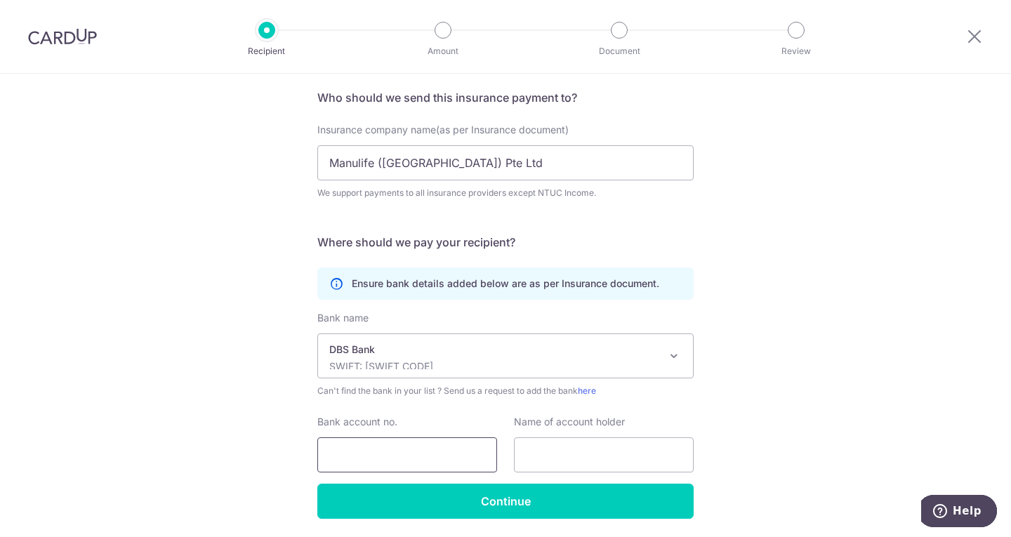
click at [374, 452] on input "Bank account no." at bounding box center [407, 454] width 180 height 35
type input "0039009542"
click at [595, 448] on input "text" at bounding box center [604, 454] width 180 height 35
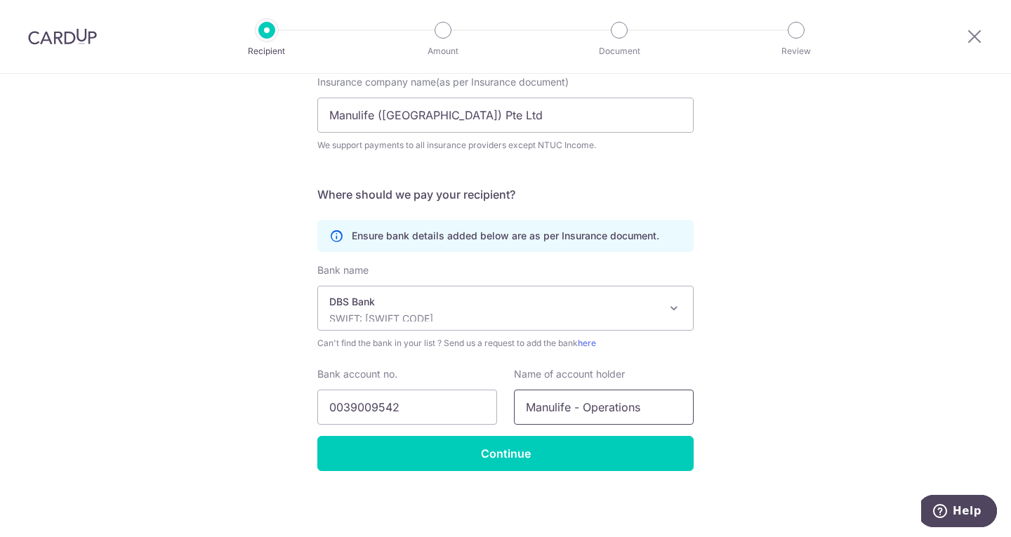
scroll to position [149, 0]
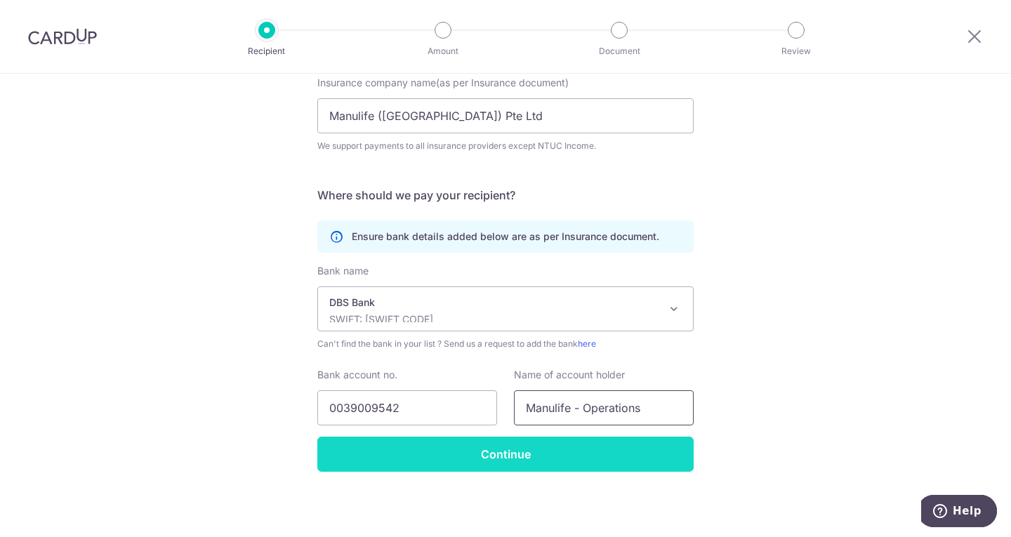
type input "Manulife - Operations"
click at [570, 452] on input "Continue" at bounding box center [505, 454] width 376 height 35
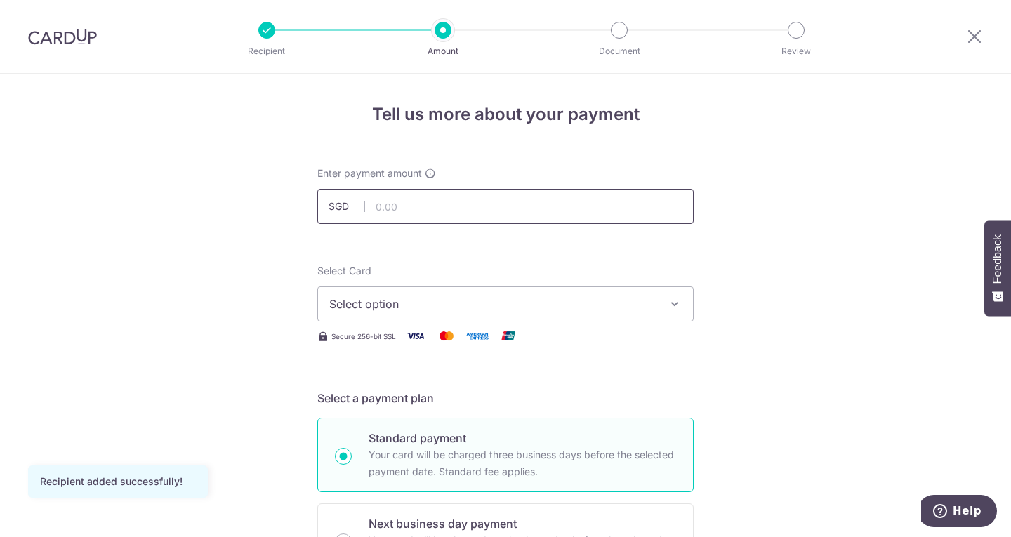
click at [466, 203] on input "text" at bounding box center [505, 206] width 376 height 35
click at [635, 307] on span "Select option" at bounding box center [492, 303] width 327 height 17
type input "10,000.00"
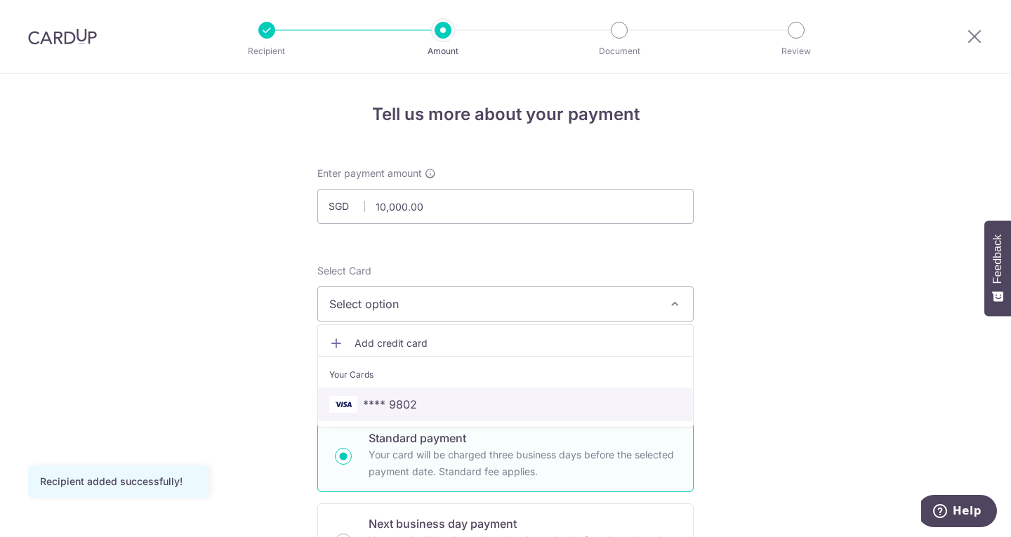
click at [437, 406] on span "**** 9802" at bounding box center [505, 404] width 352 height 17
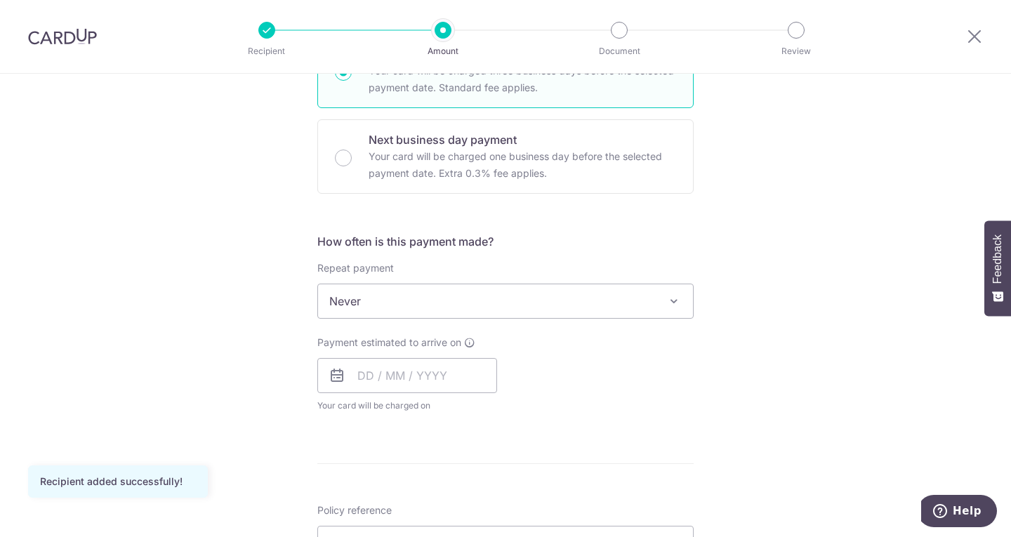
scroll to position [405, 0]
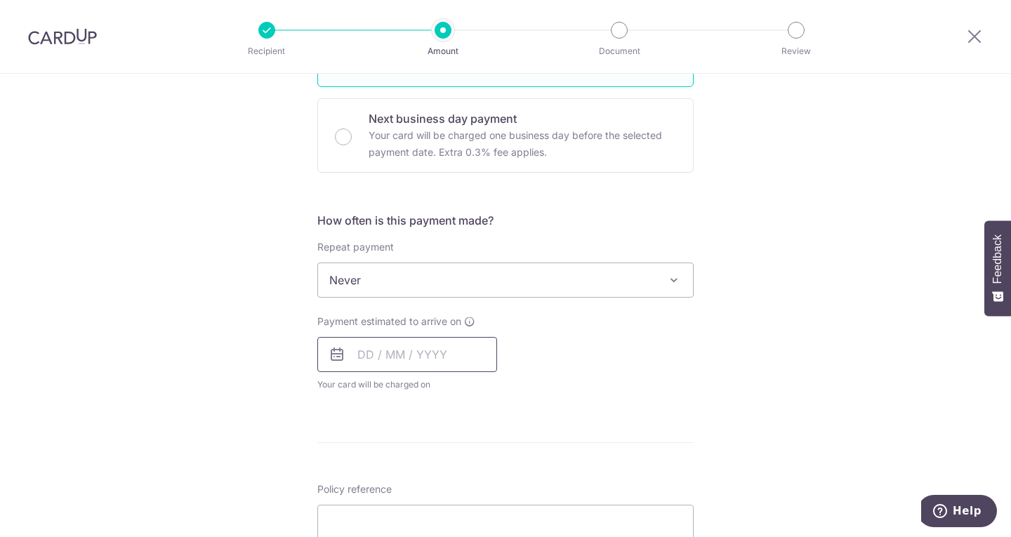
click at [452, 358] on input "text" at bounding box center [407, 354] width 180 height 35
click at [372, 511] on link "13" at bounding box center [374, 510] width 22 height 22
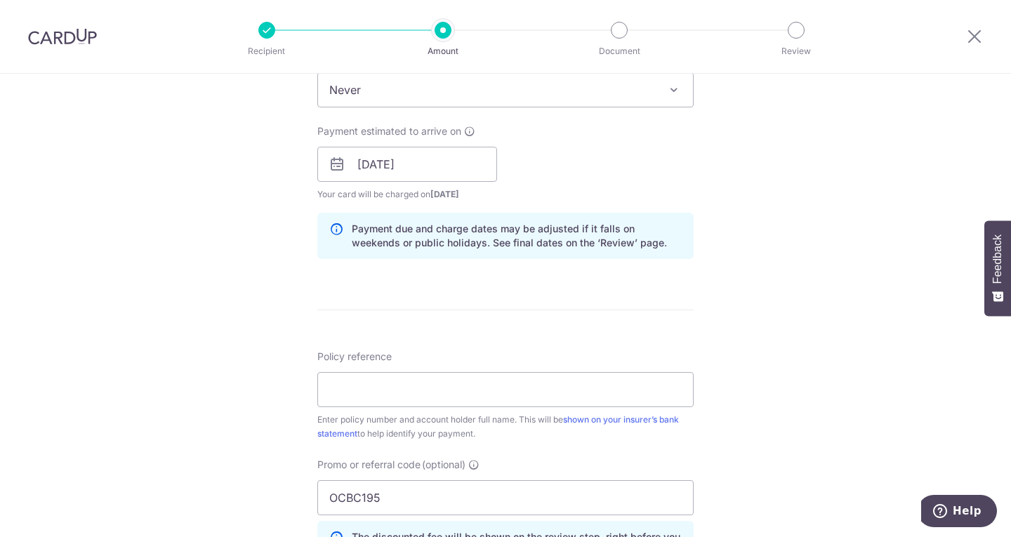
scroll to position [597, 0]
click at [451, 163] on input "13/10/2025" at bounding box center [407, 162] width 180 height 35
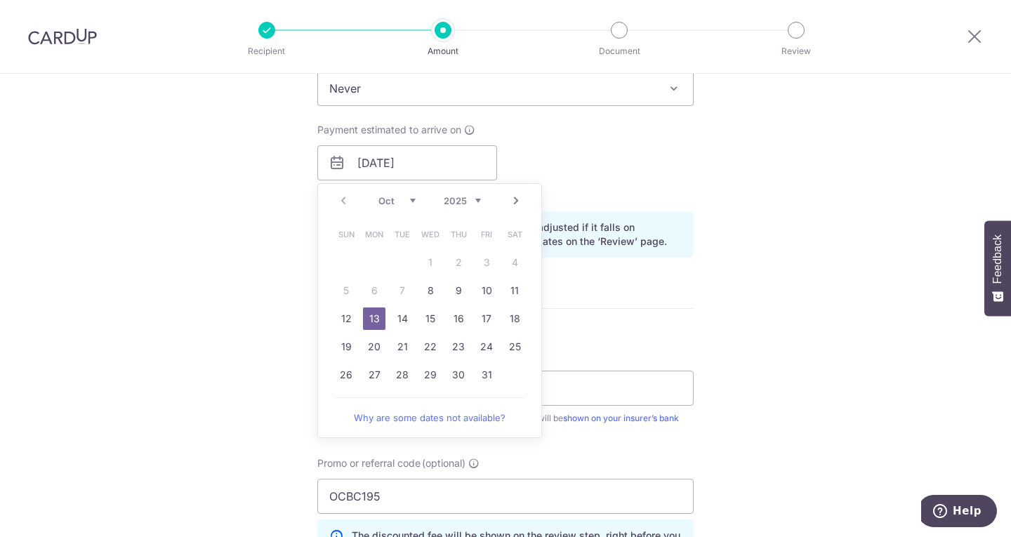
click at [427, 290] on link "8" at bounding box center [430, 290] width 22 height 22
type input "08/10/2025"
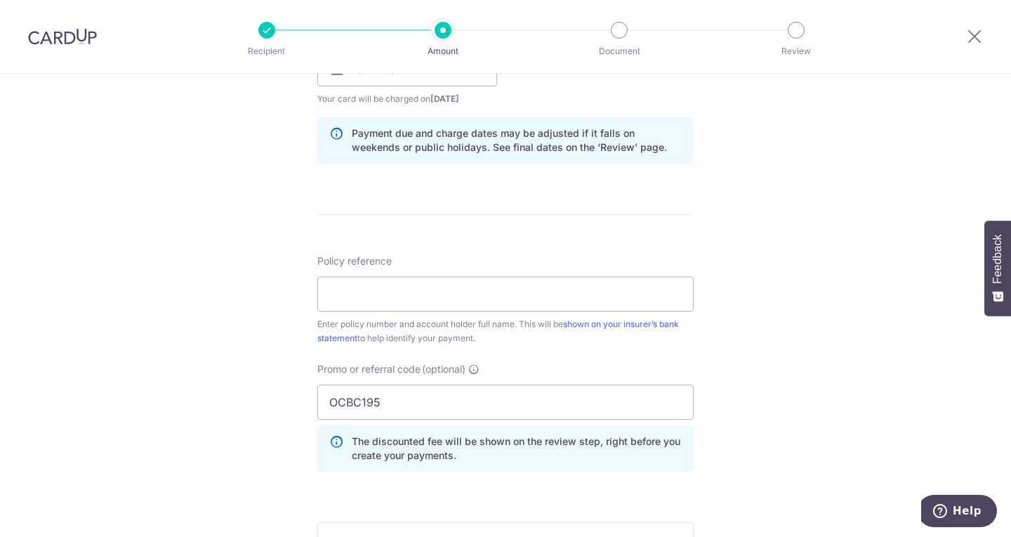
scroll to position [731, 0]
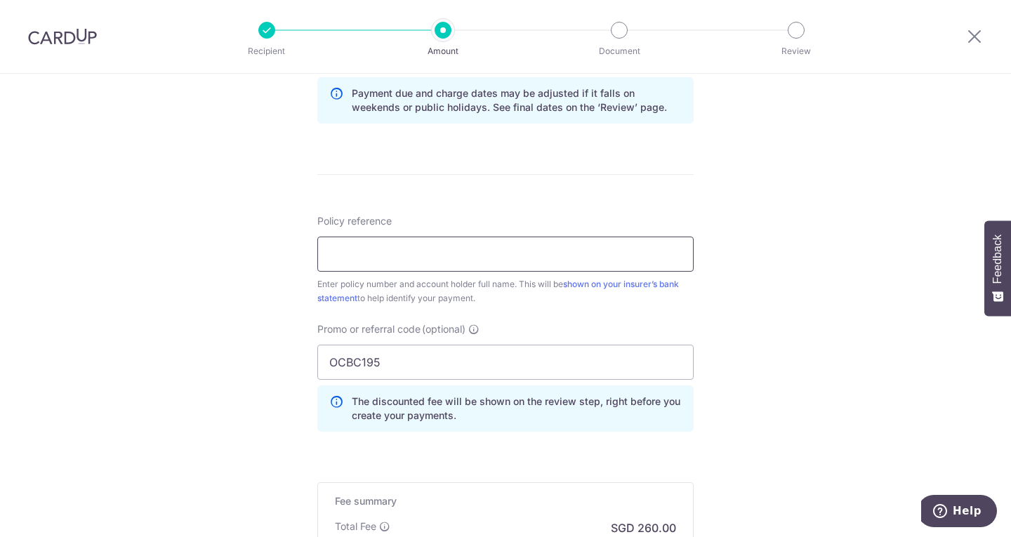
click at [606, 254] on input "Policy reference" at bounding box center [505, 254] width 376 height 35
type input "2451905289"
click at [404, 366] on input "OCBC195" at bounding box center [505, 362] width 376 height 35
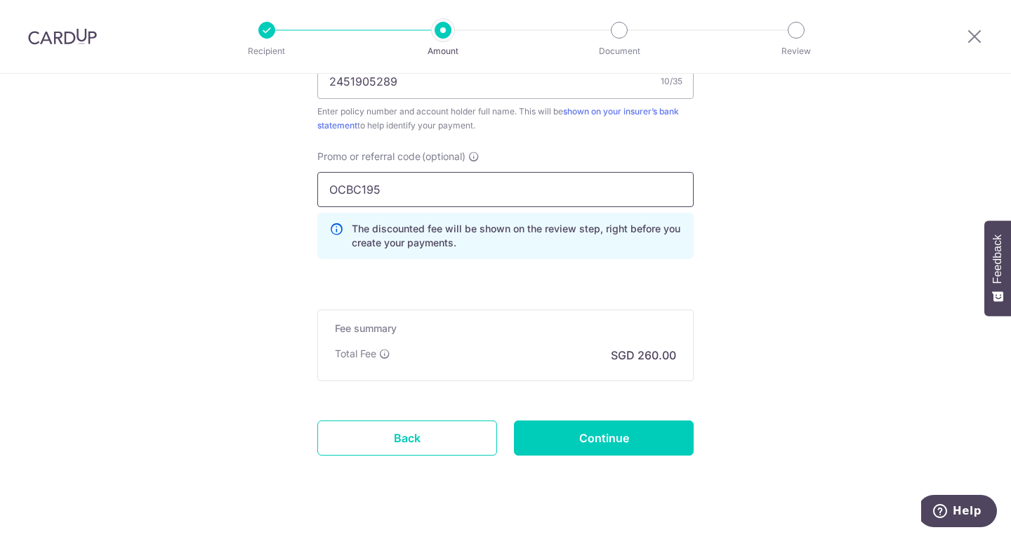
scroll to position [927, 0]
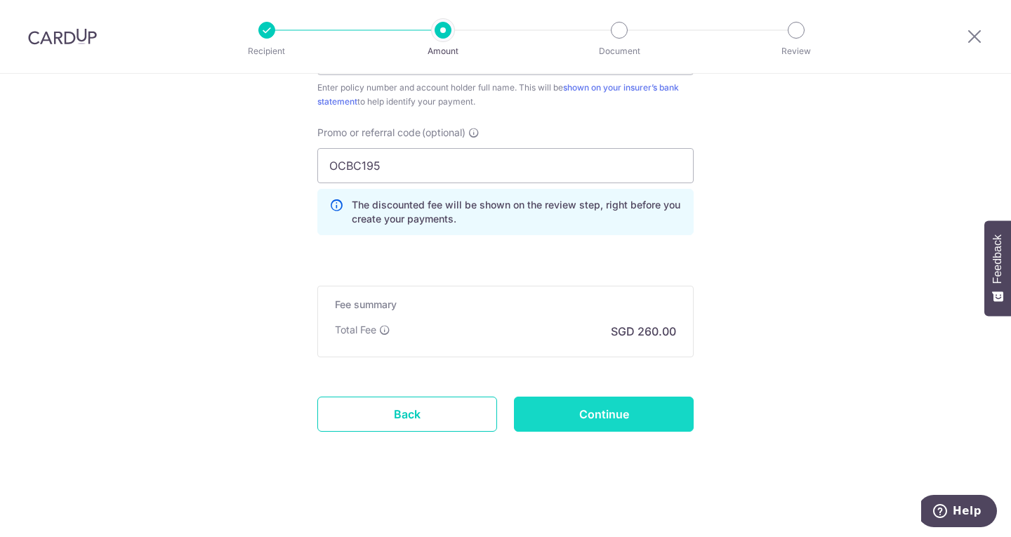
click at [601, 418] on input "Continue" at bounding box center [604, 414] width 180 height 35
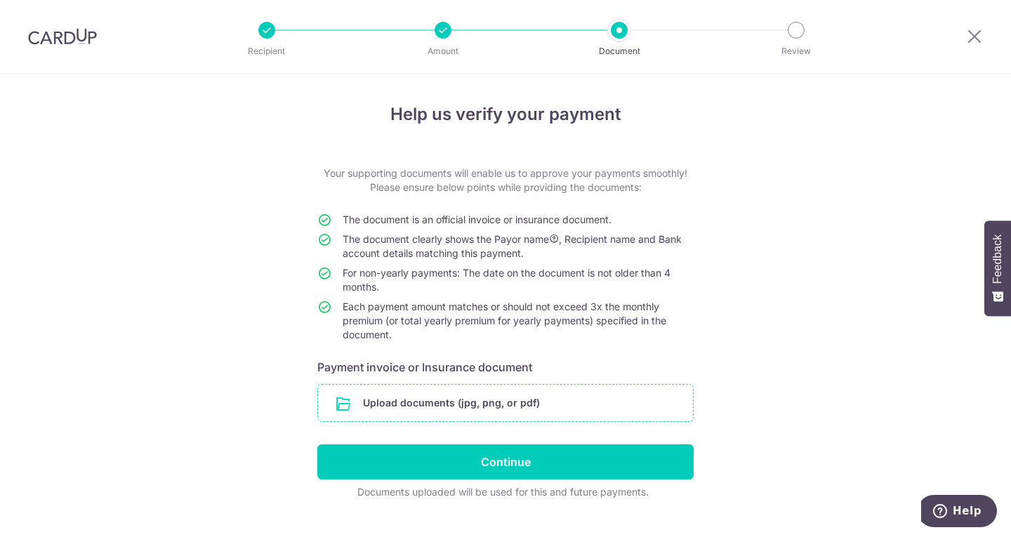
click at [500, 409] on input "file" at bounding box center [505, 403] width 375 height 36
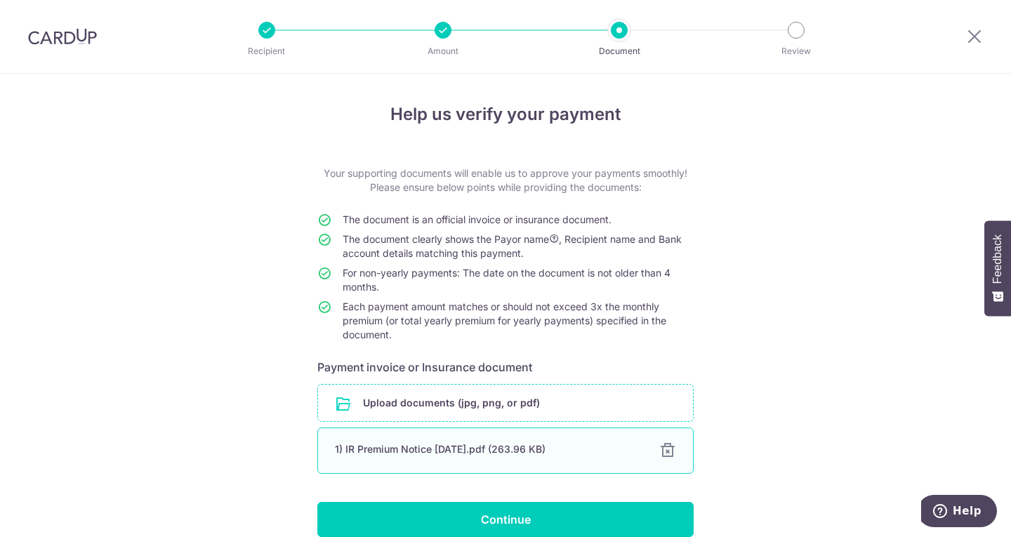
click at [570, 460] on div "1) IR Premium Notice [DATE].pdf (263.96 KB) 100%" at bounding box center [505, 450] width 376 height 46
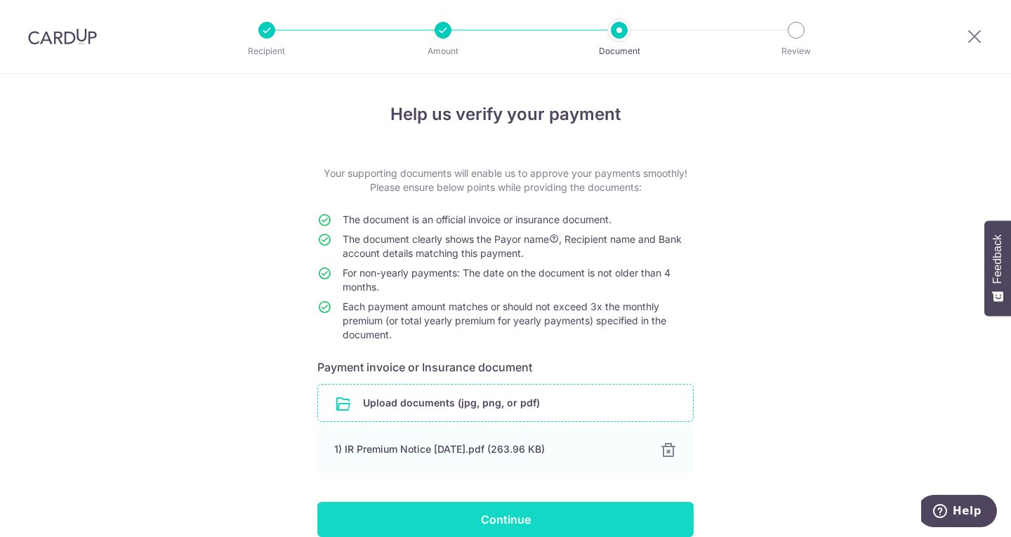
click at [518, 515] on input "Continue" at bounding box center [505, 519] width 376 height 35
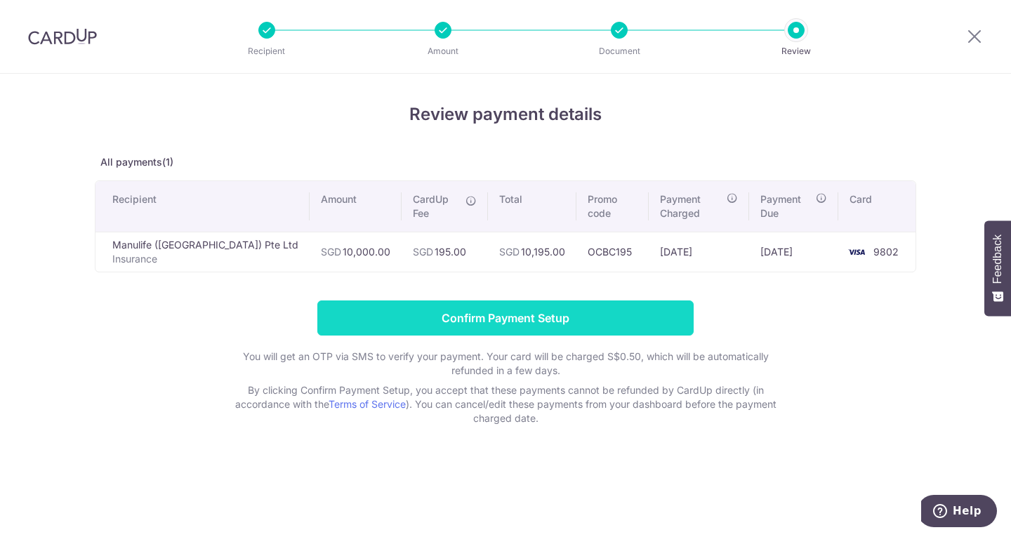
click at [473, 306] on input "Confirm Payment Setup" at bounding box center [505, 317] width 376 height 35
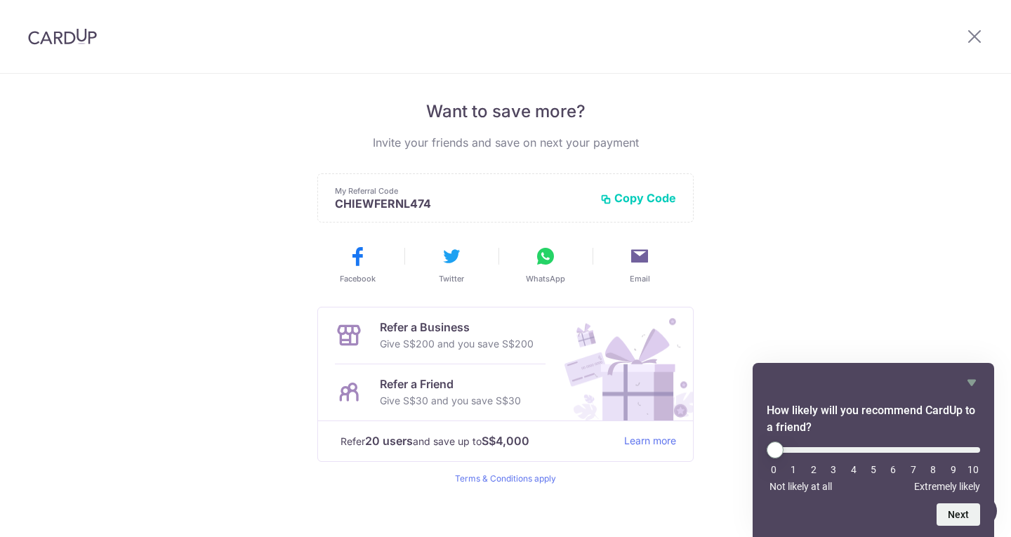
scroll to position [286, 0]
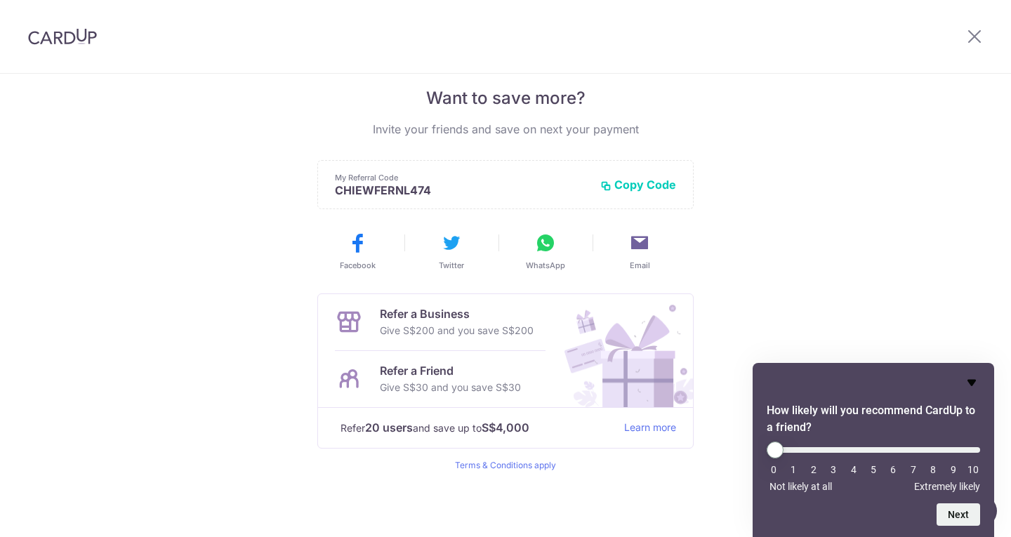
click at [973, 380] on icon "Hide survey" at bounding box center [971, 383] width 8 height 6
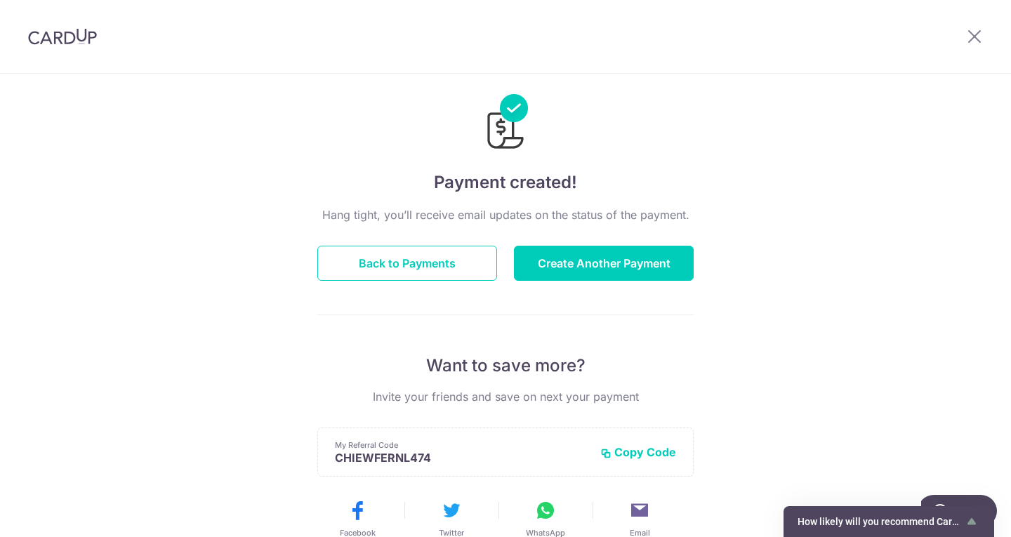
scroll to position [0, 0]
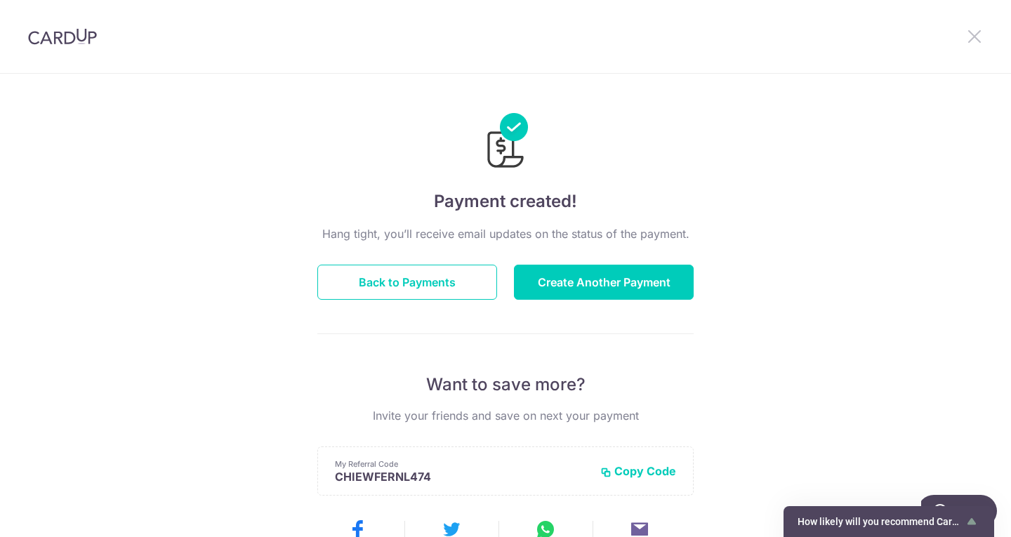
click at [973, 39] on icon at bounding box center [974, 36] width 17 height 18
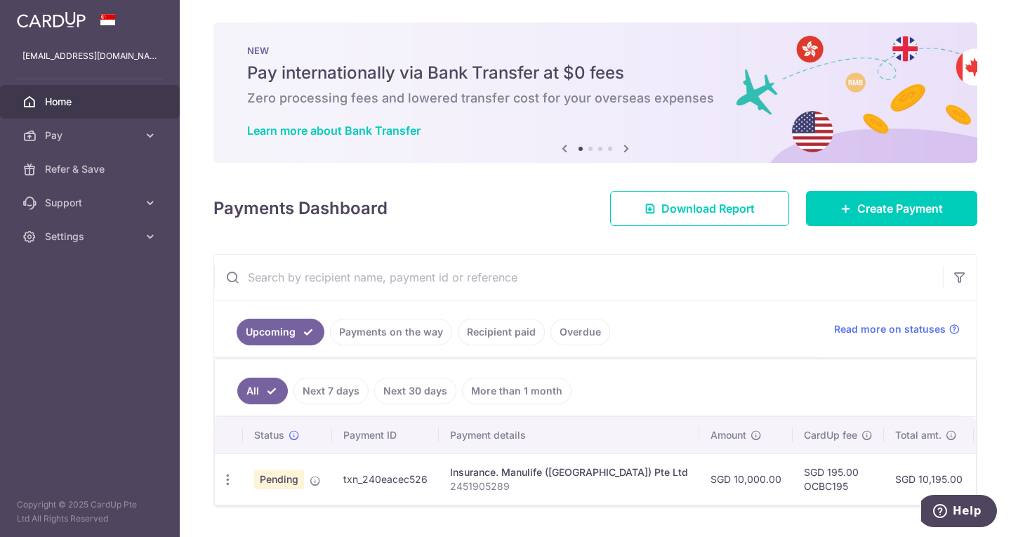
scroll to position [44, 0]
